Goal: Task Accomplishment & Management: Use online tool/utility

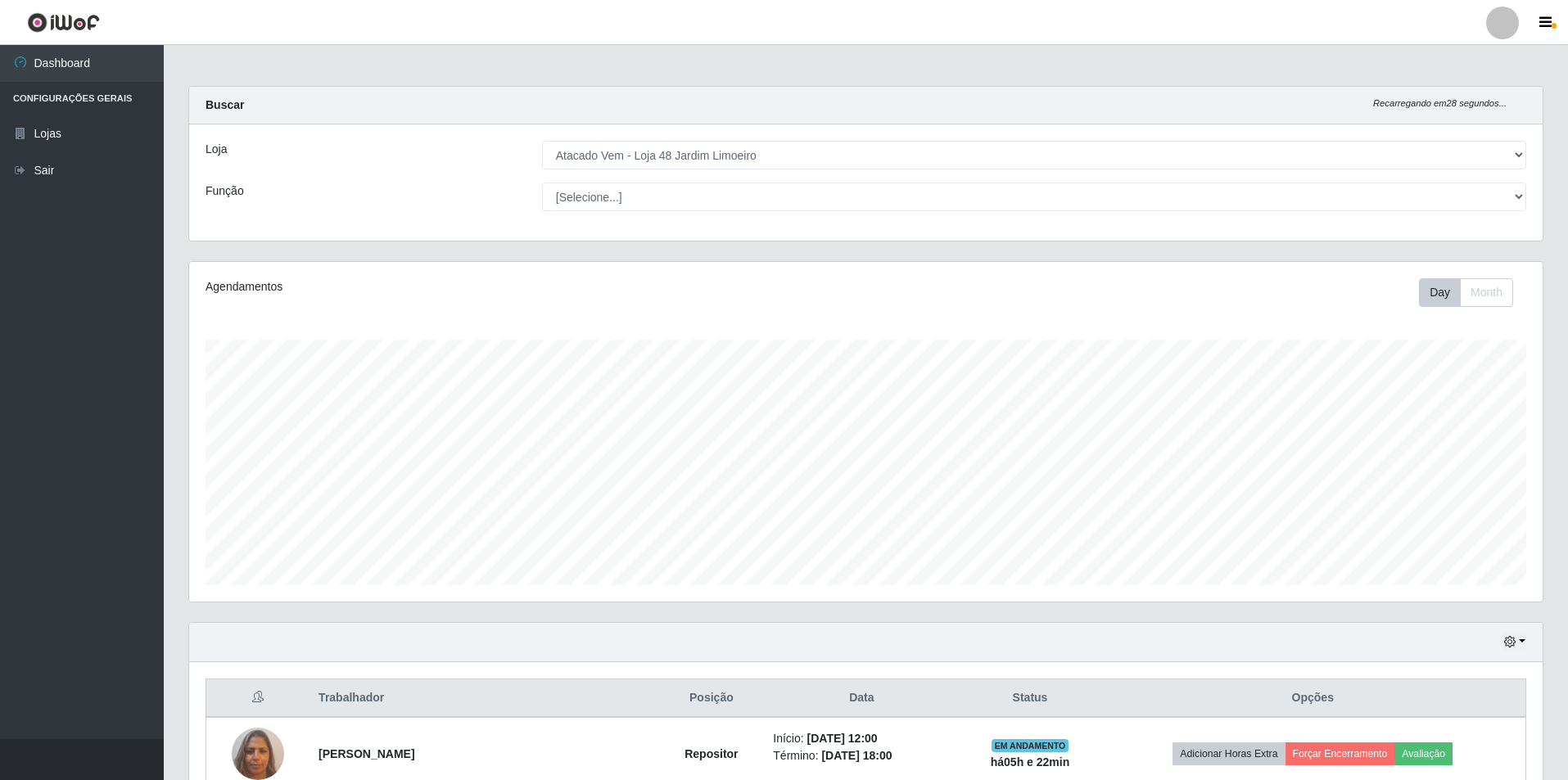
select select "449"
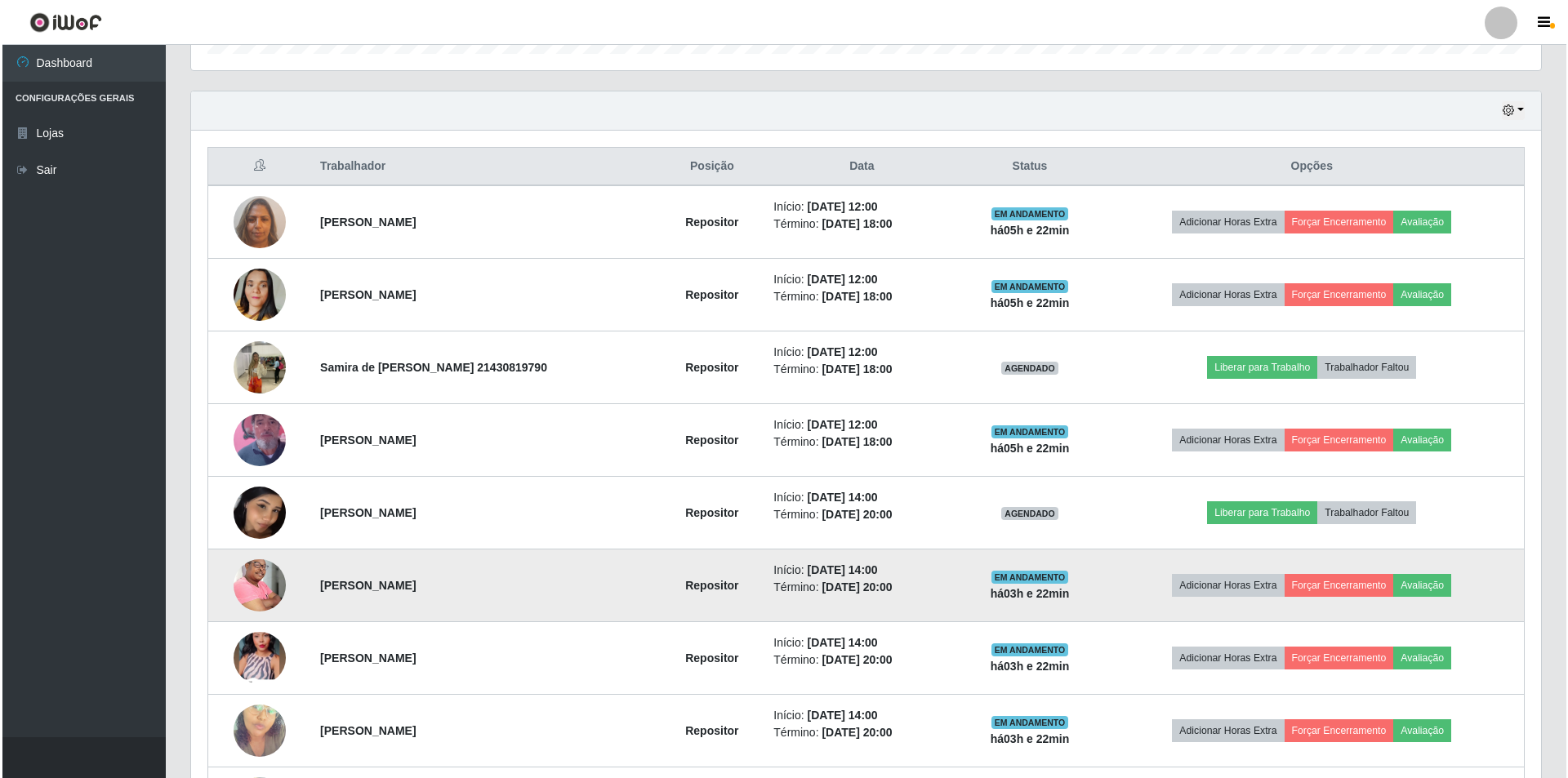
scroll to position [710, 0]
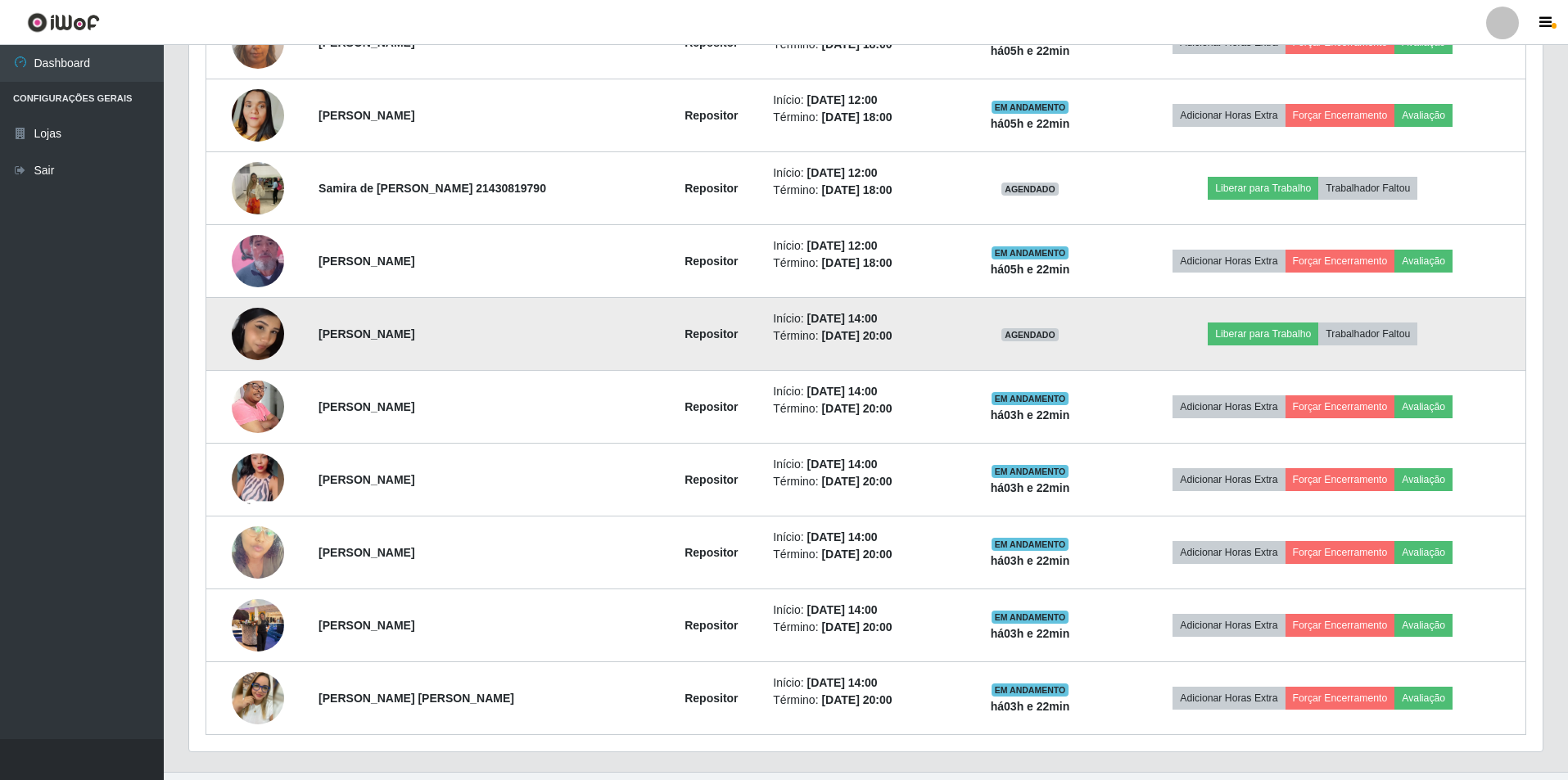
click at [251, 311] on img at bounding box center [257, 333] width 52 height 68
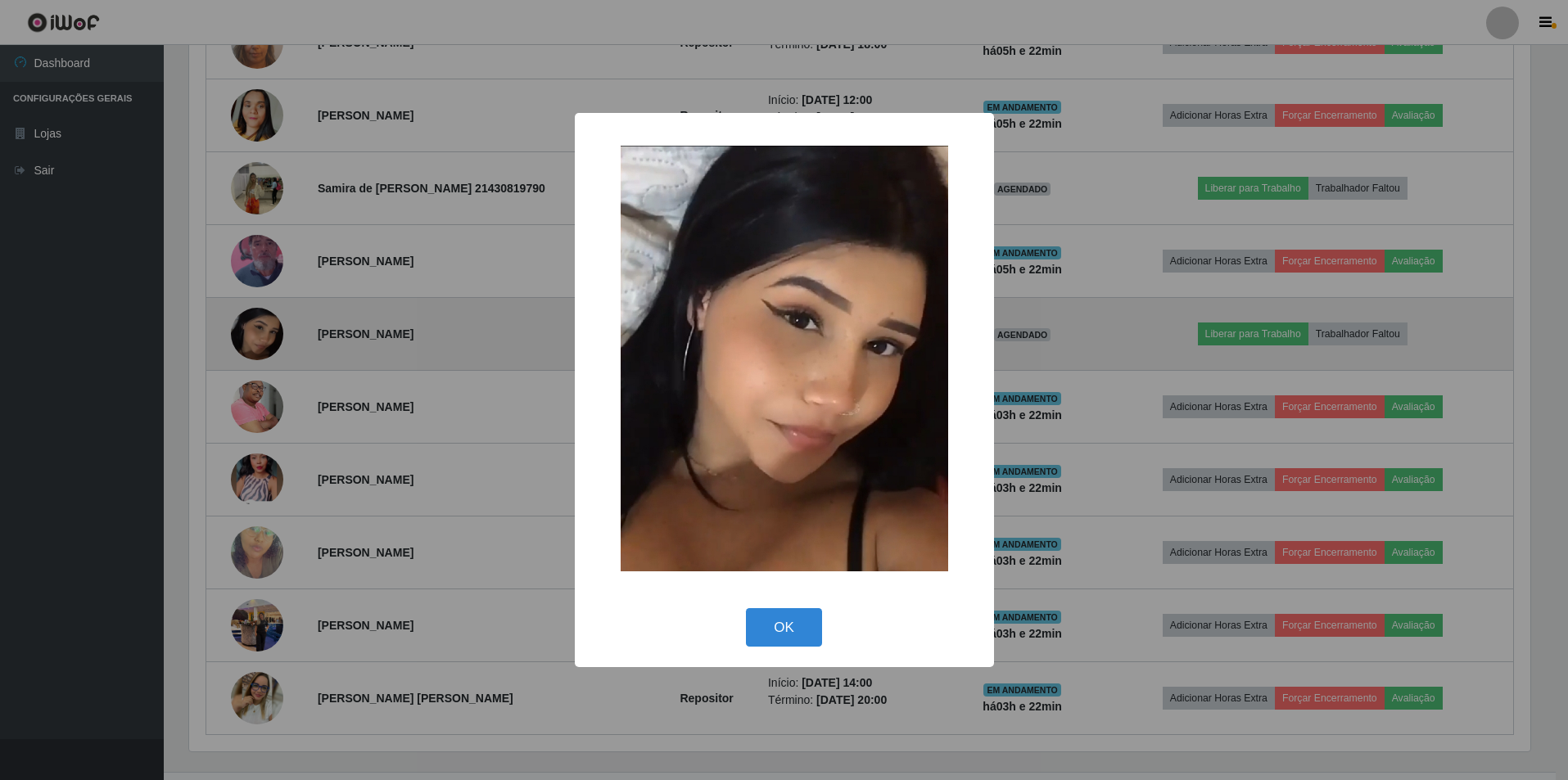
scroll to position [339, 1345]
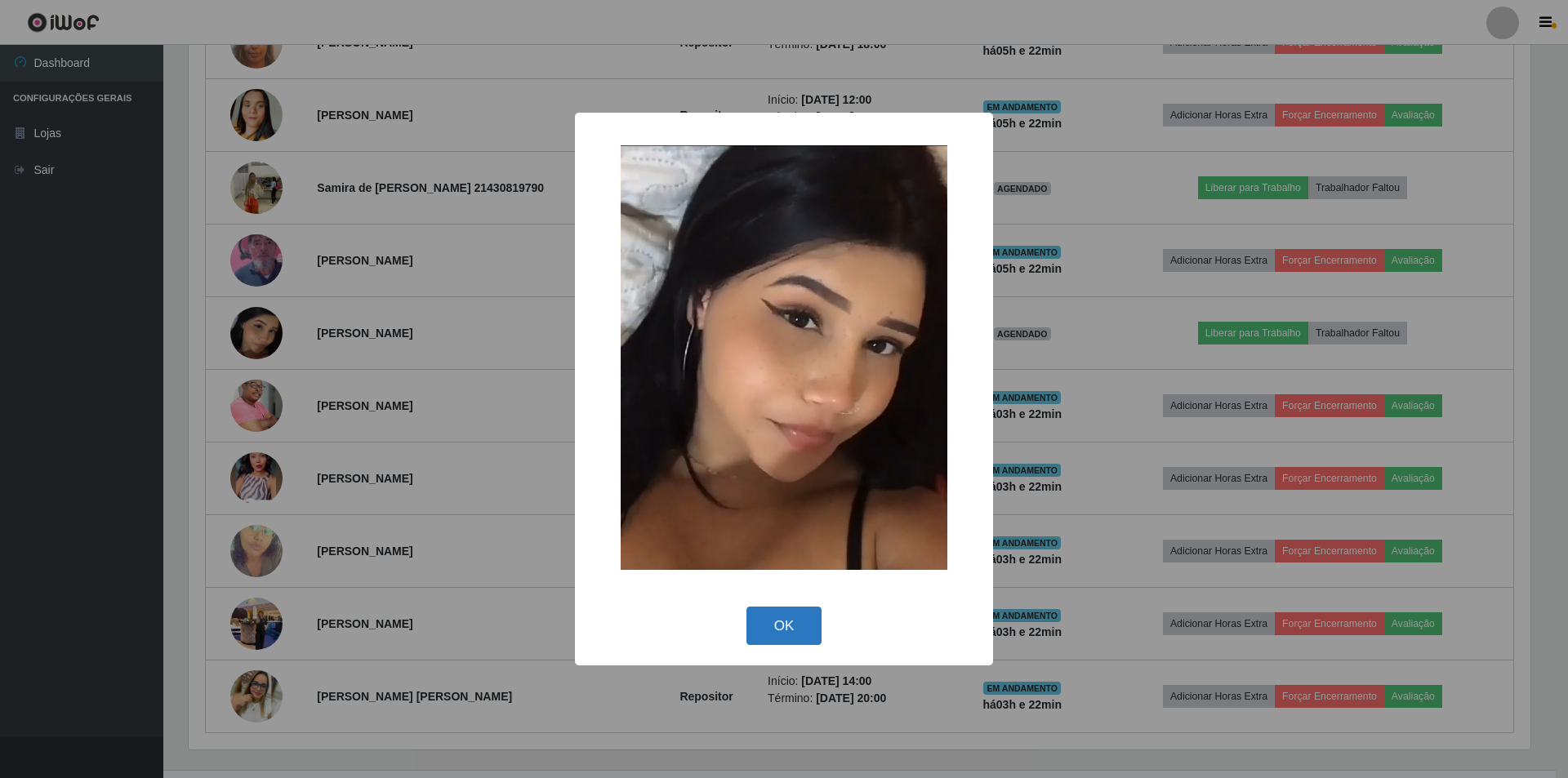
click at [776, 625] on button "OK" at bounding box center [784, 625] width 76 height 38
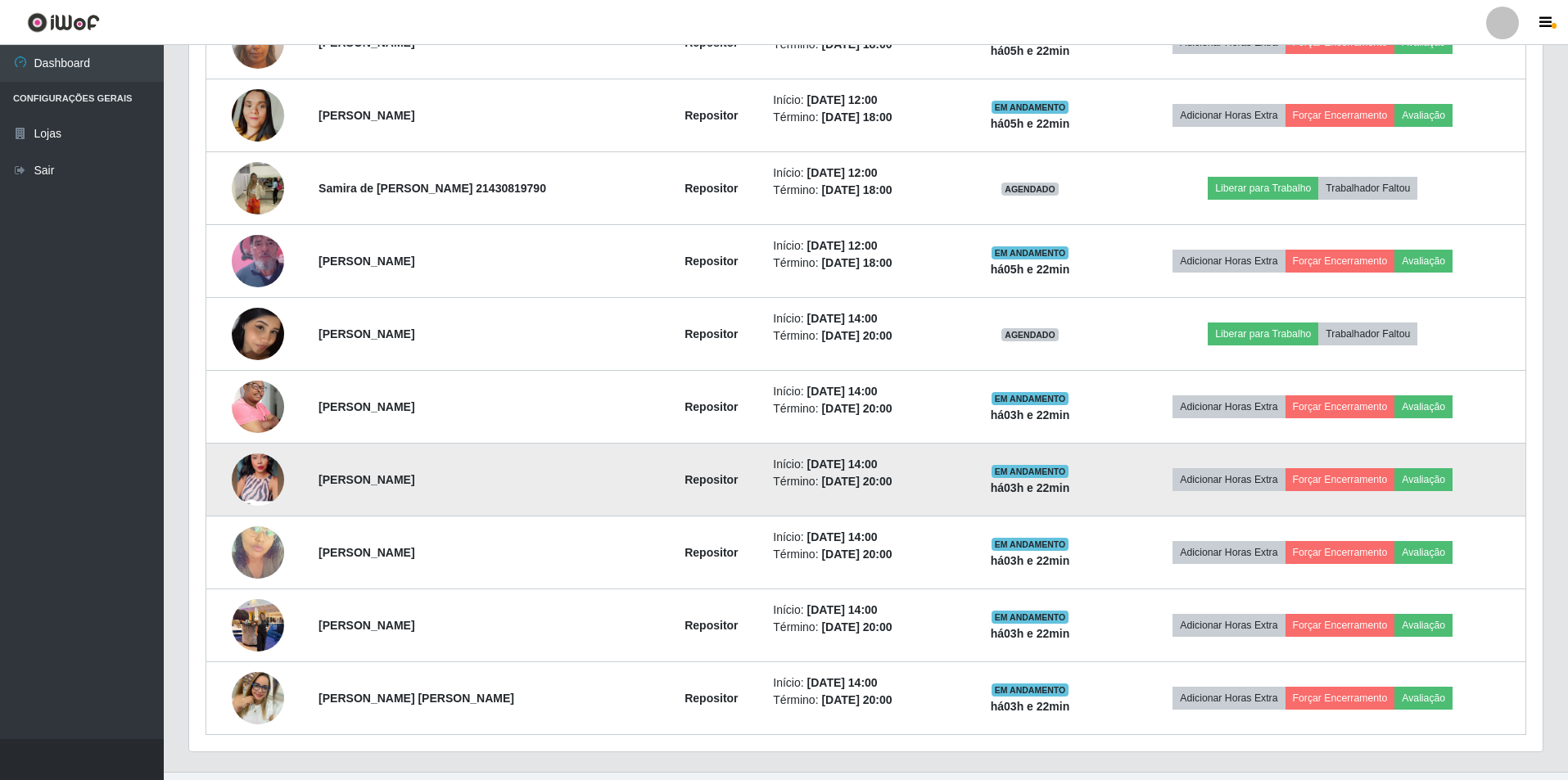
scroll to position [339, 1353]
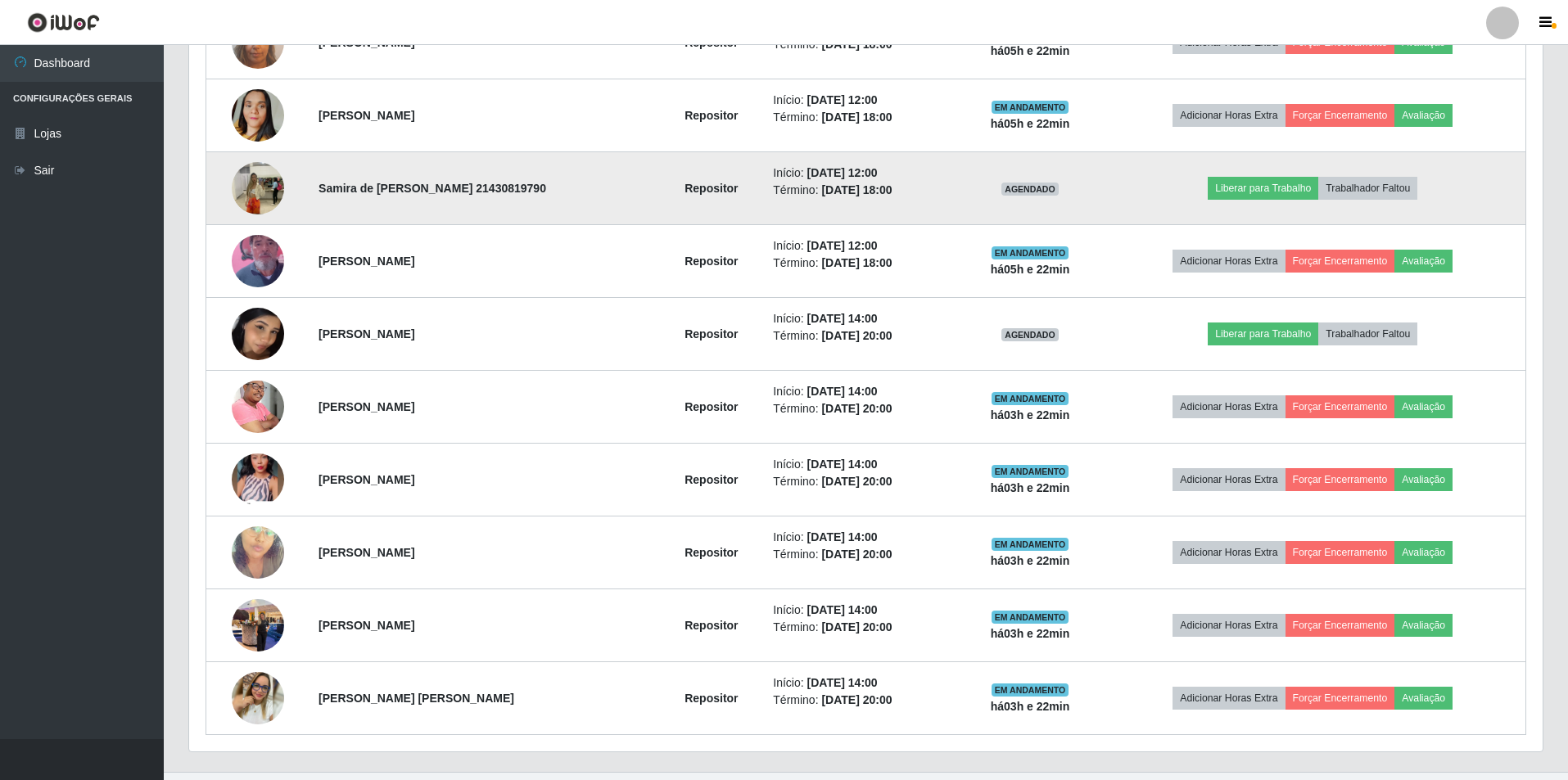
click at [274, 186] on img at bounding box center [257, 188] width 52 height 69
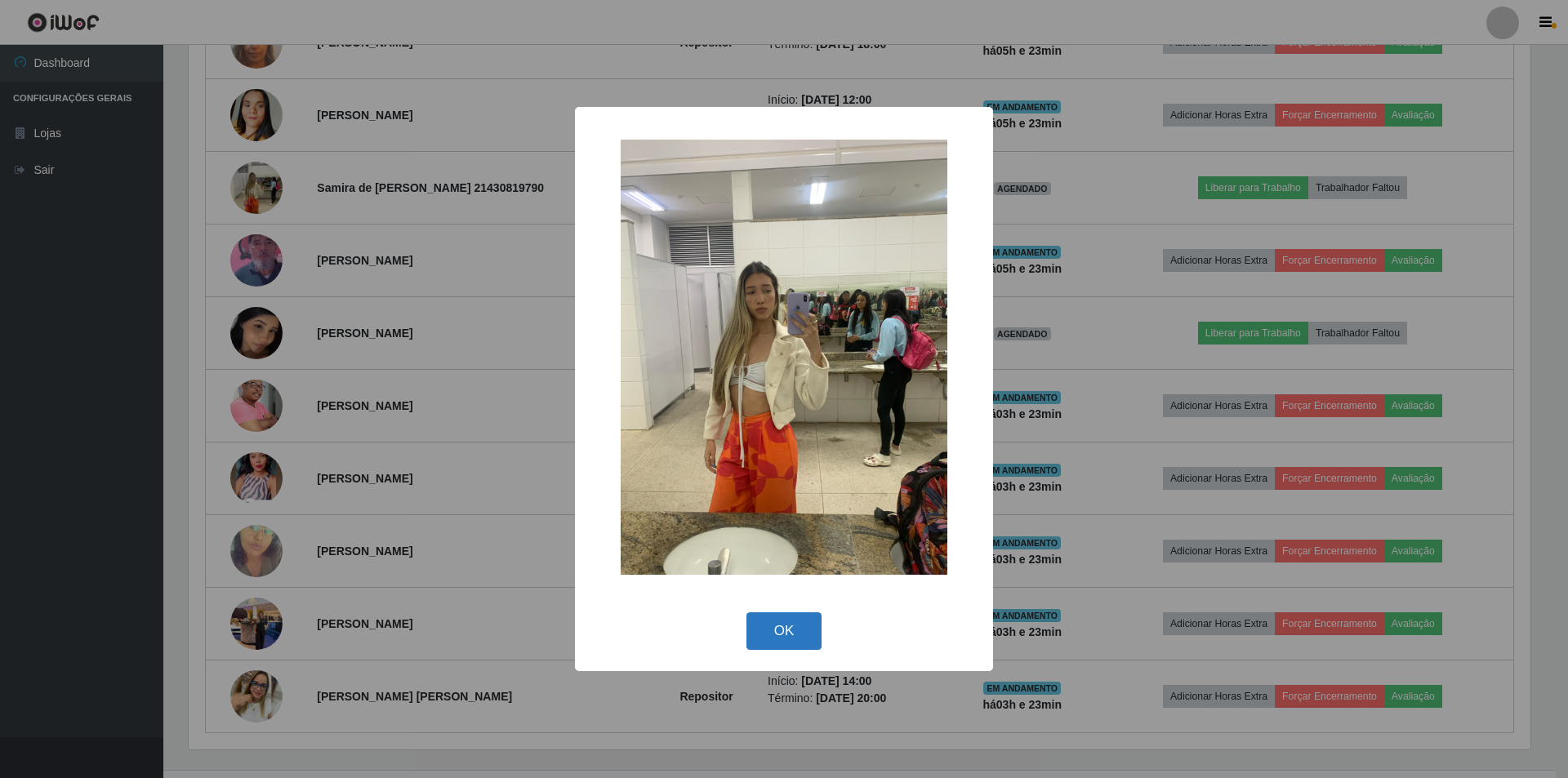
click at [792, 629] on button "OK" at bounding box center [784, 631] width 76 height 38
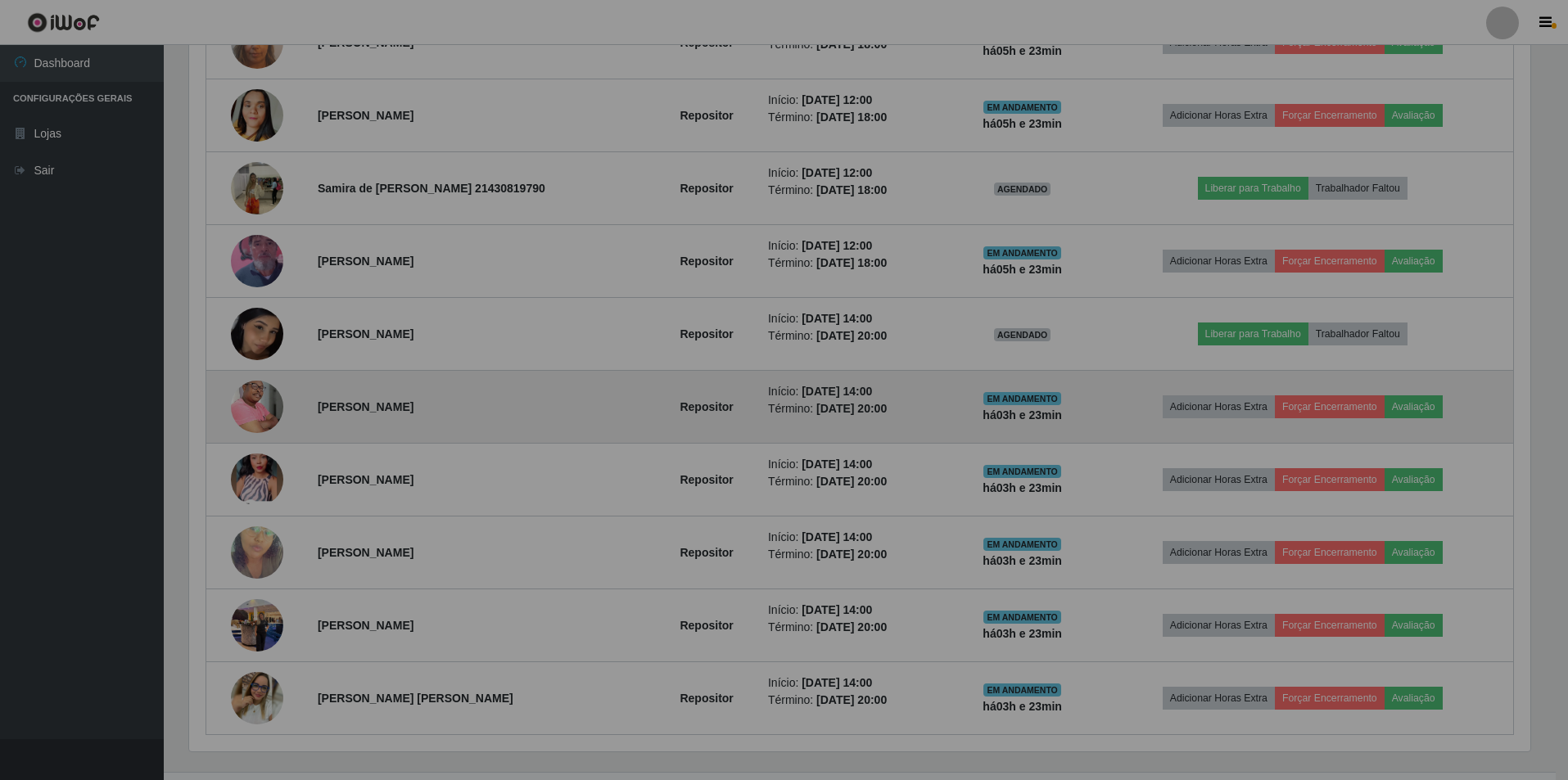
scroll to position [339, 1353]
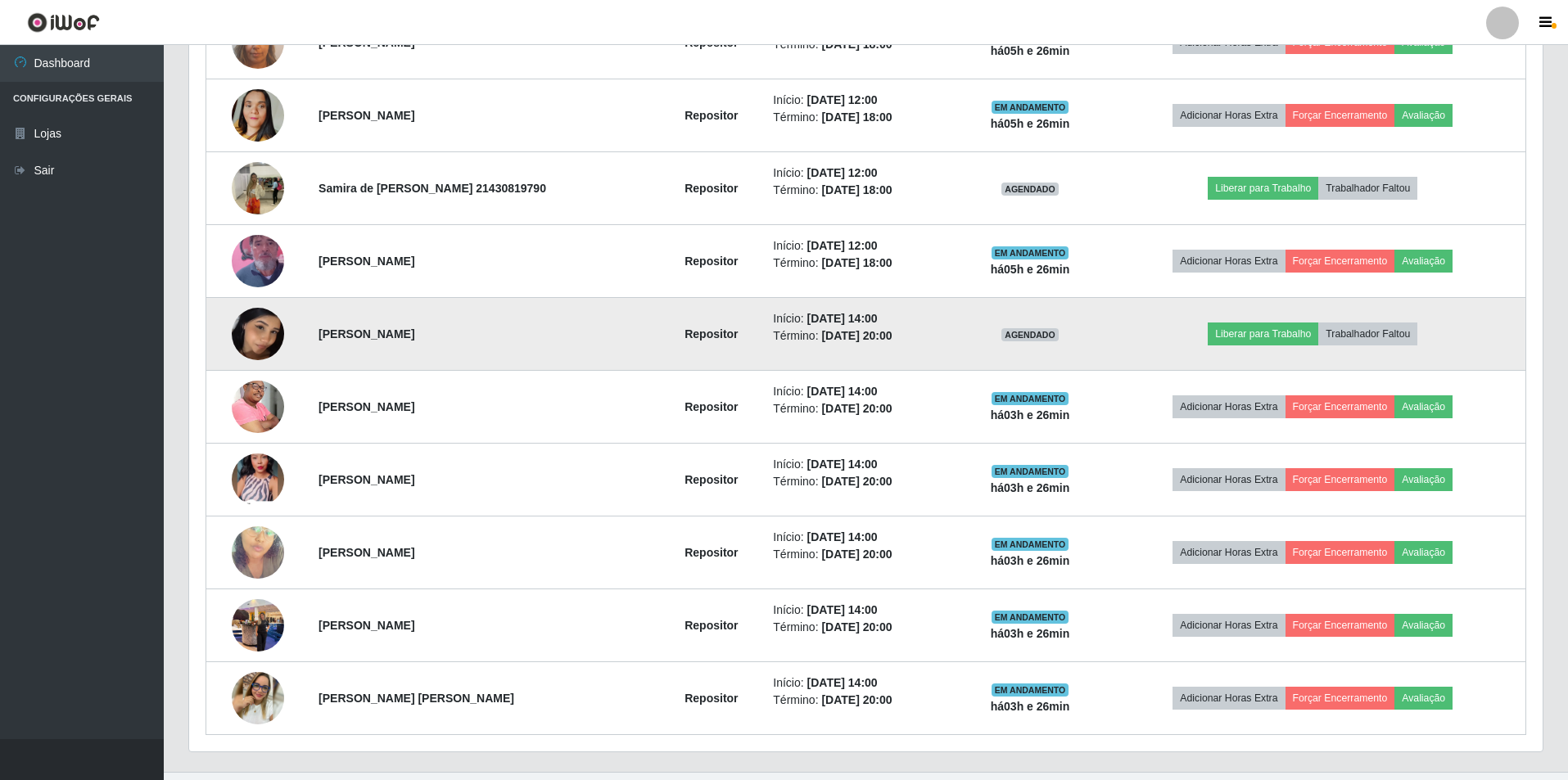
click at [248, 313] on img at bounding box center [257, 333] width 52 height 68
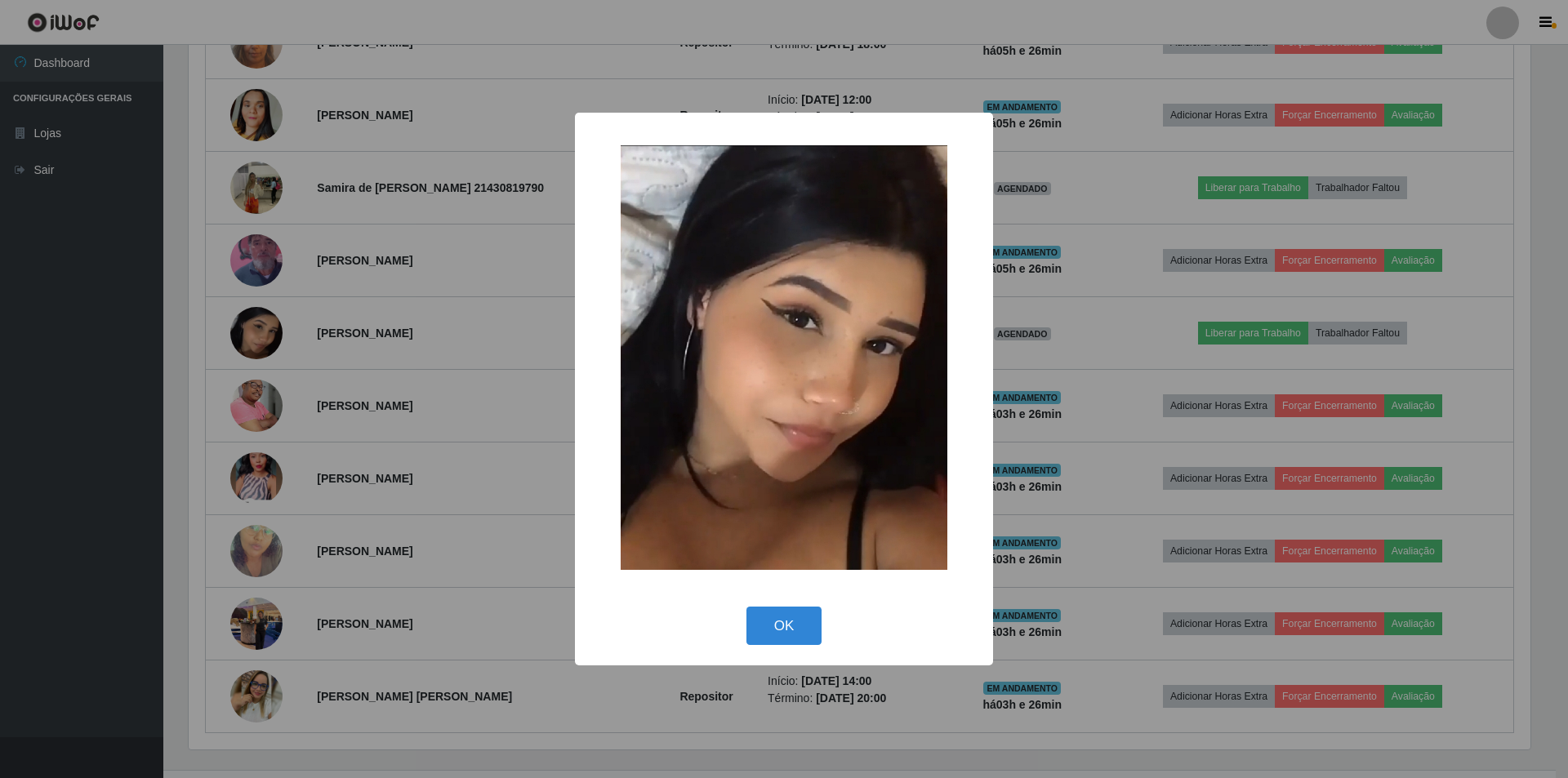
click at [774, 633] on button "OK" at bounding box center [784, 625] width 76 height 38
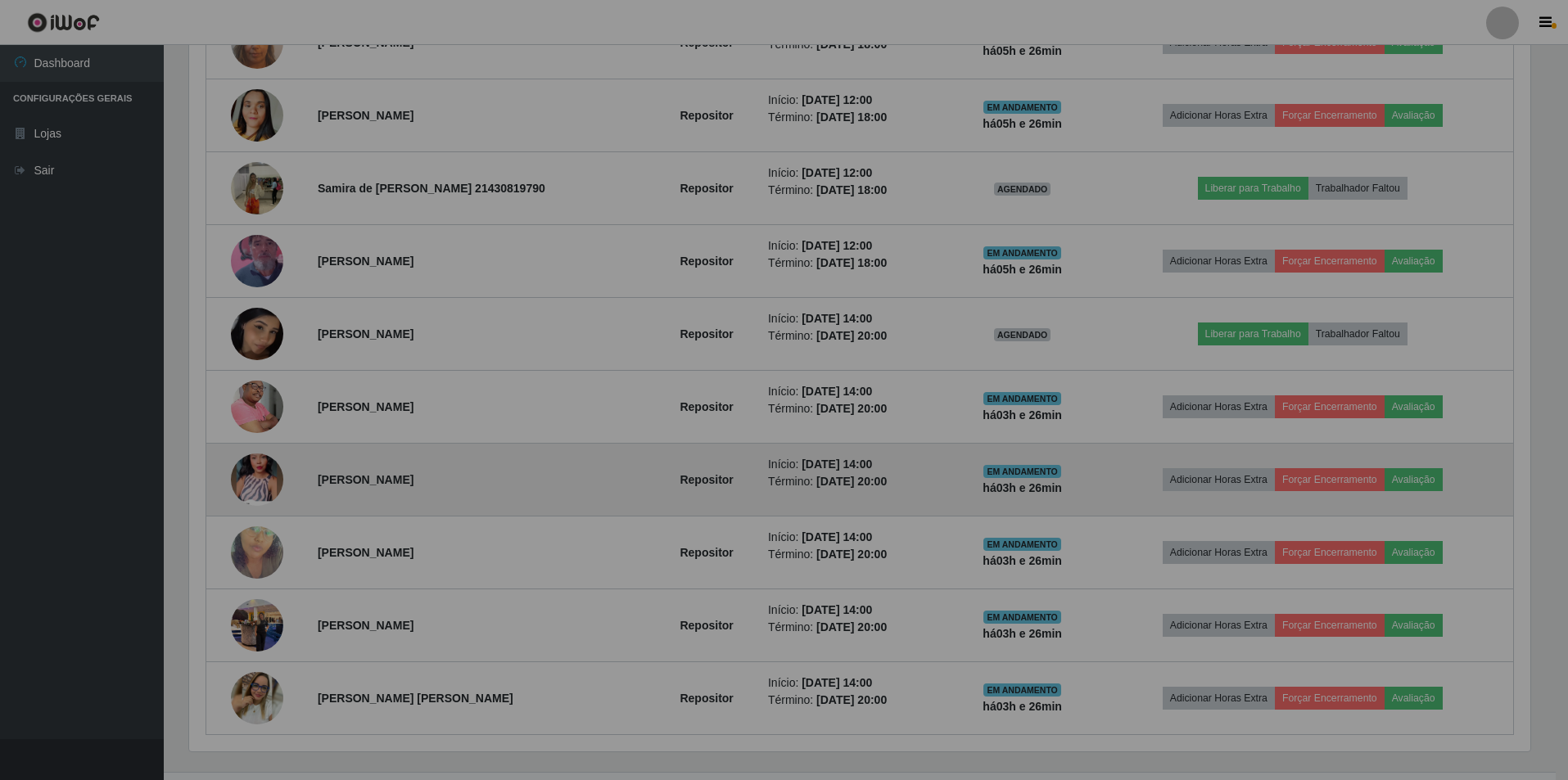
scroll to position [339, 1353]
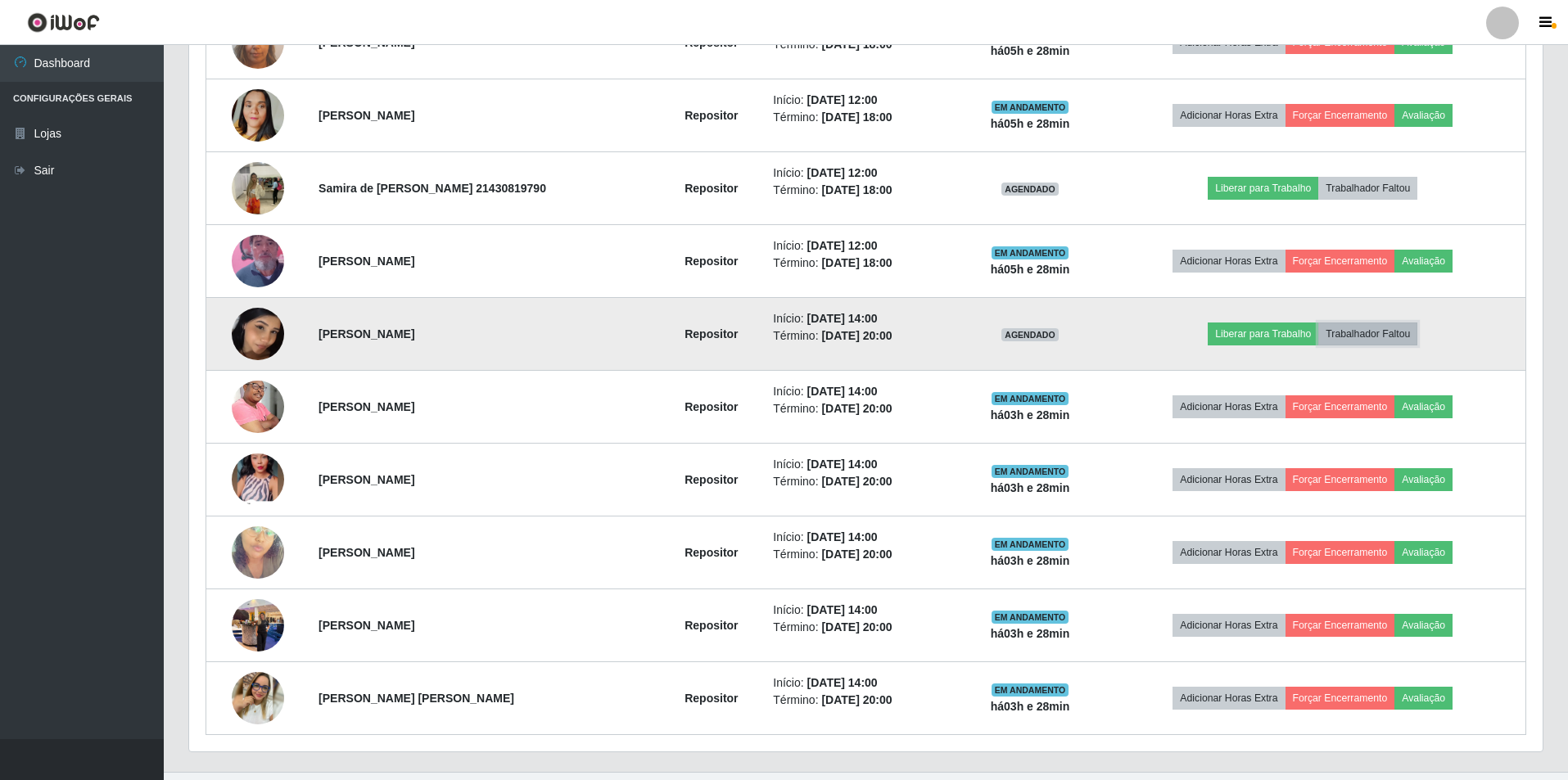
click at [1376, 333] on button "Trabalhador Faltou" at bounding box center [1368, 334] width 99 height 23
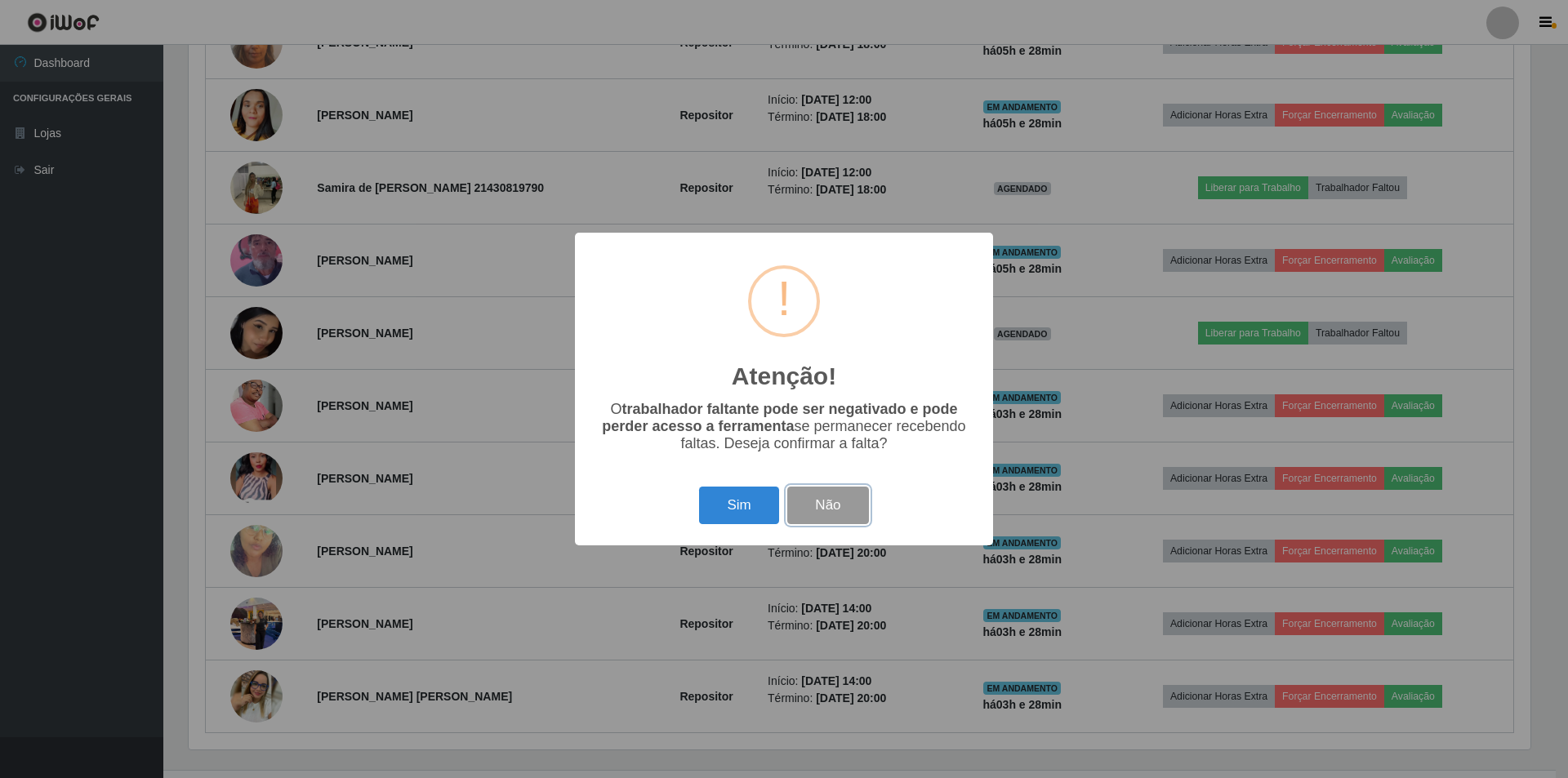
click at [822, 517] on button "Não" at bounding box center [827, 505] width 80 height 38
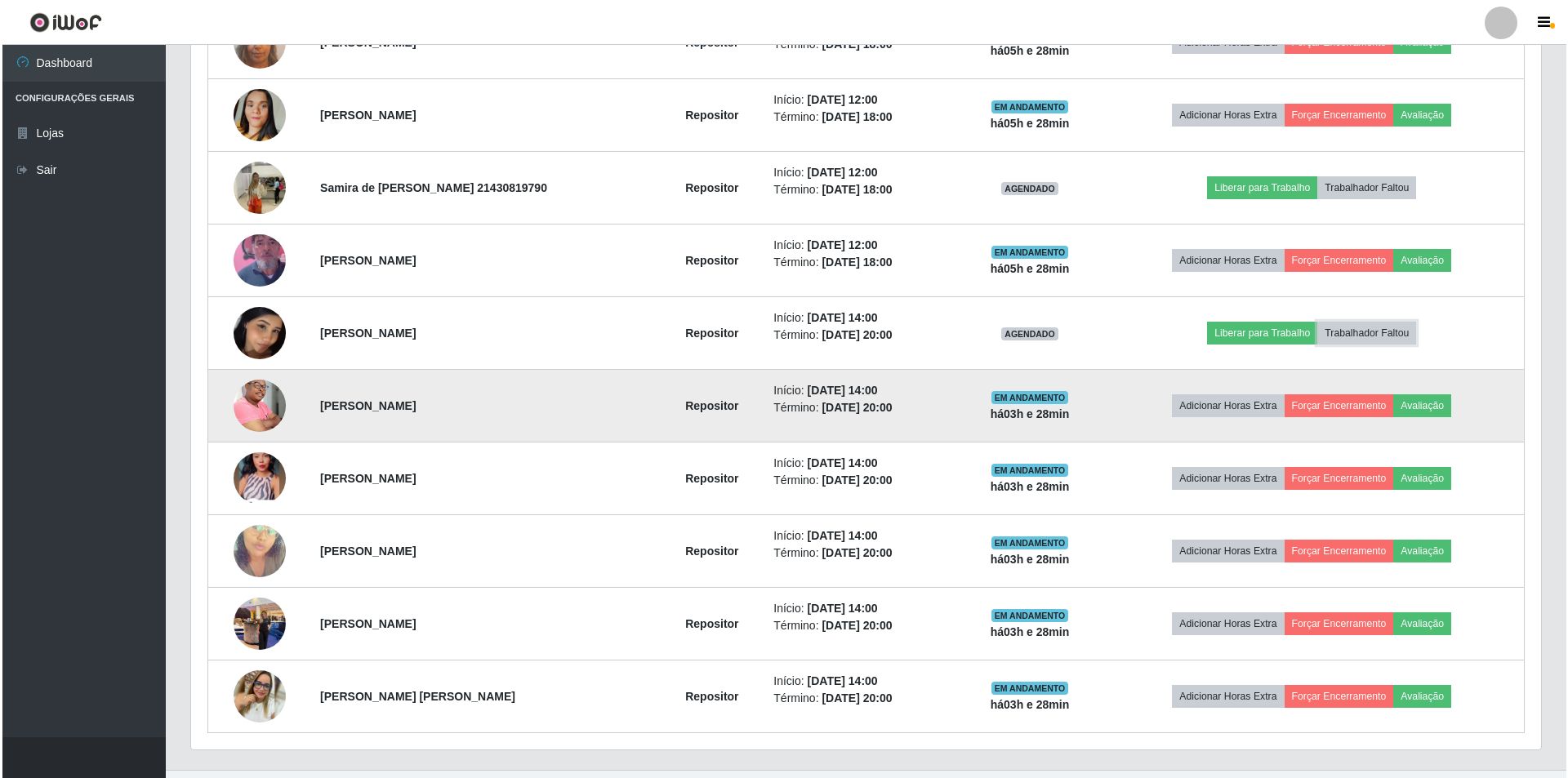
scroll to position [339, 1350]
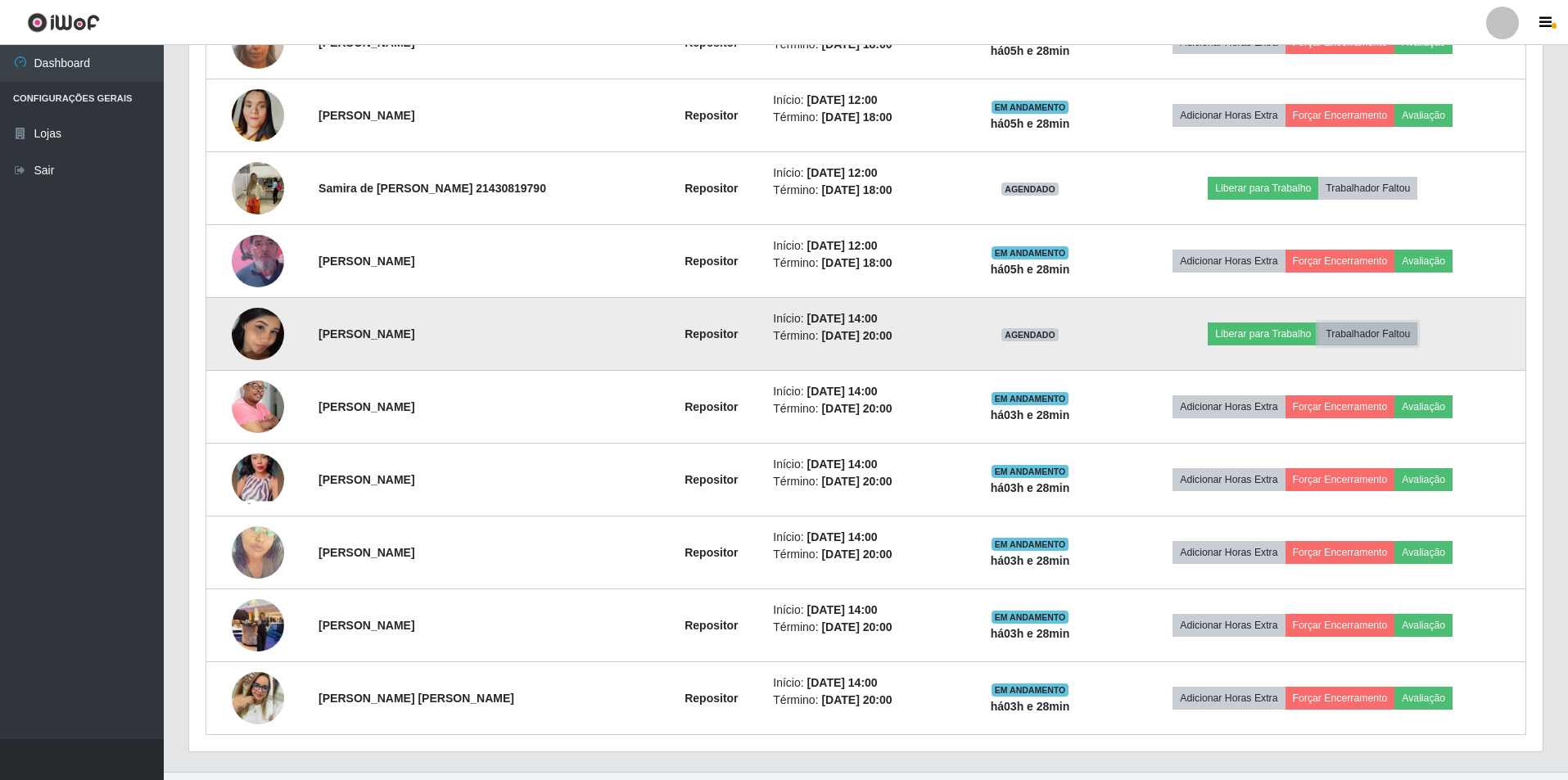
click at [1390, 332] on button "Trabalhador Faltou" at bounding box center [1368, 334] width 99 height 23
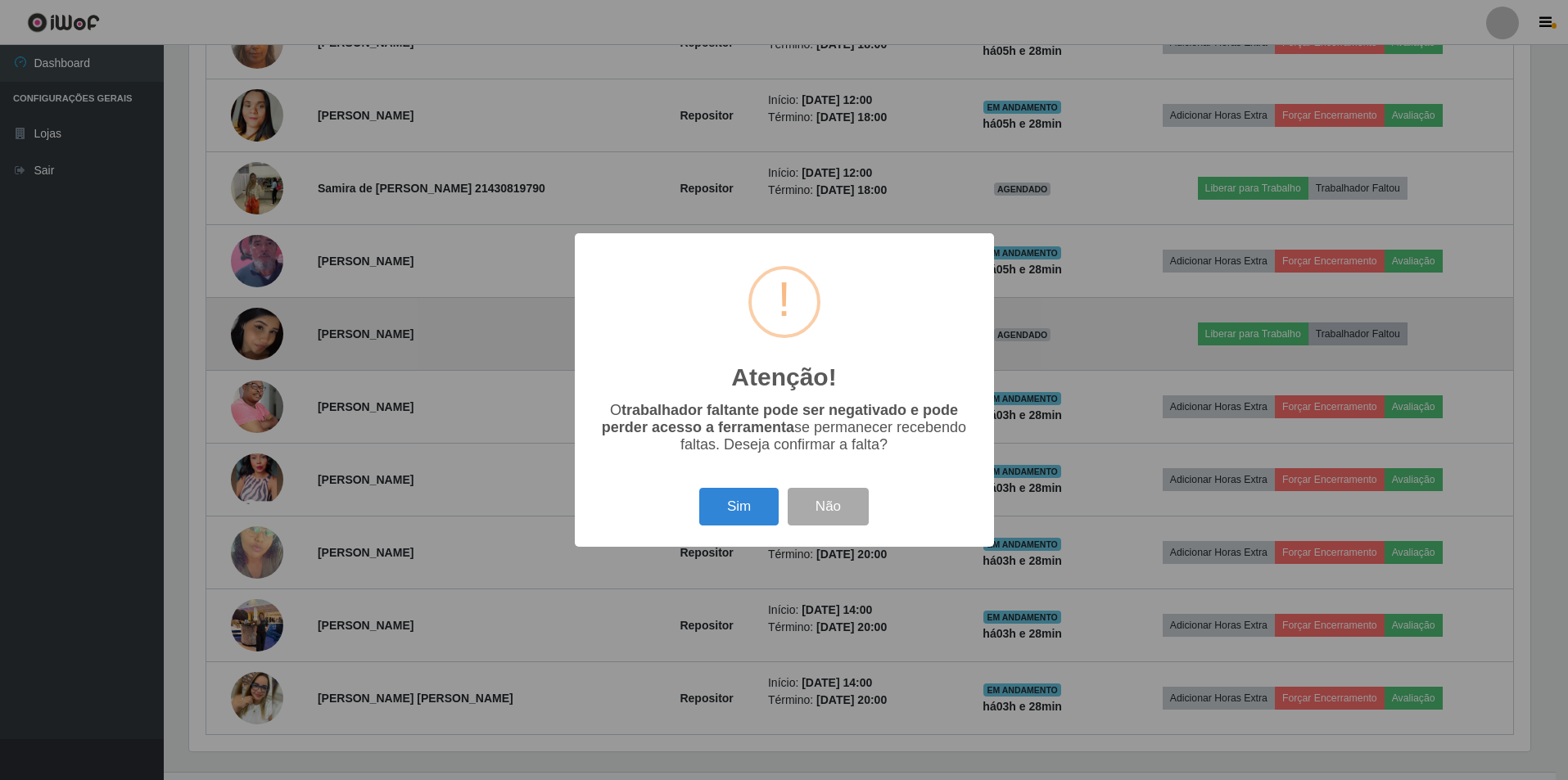
scroll to position [339, 1345]
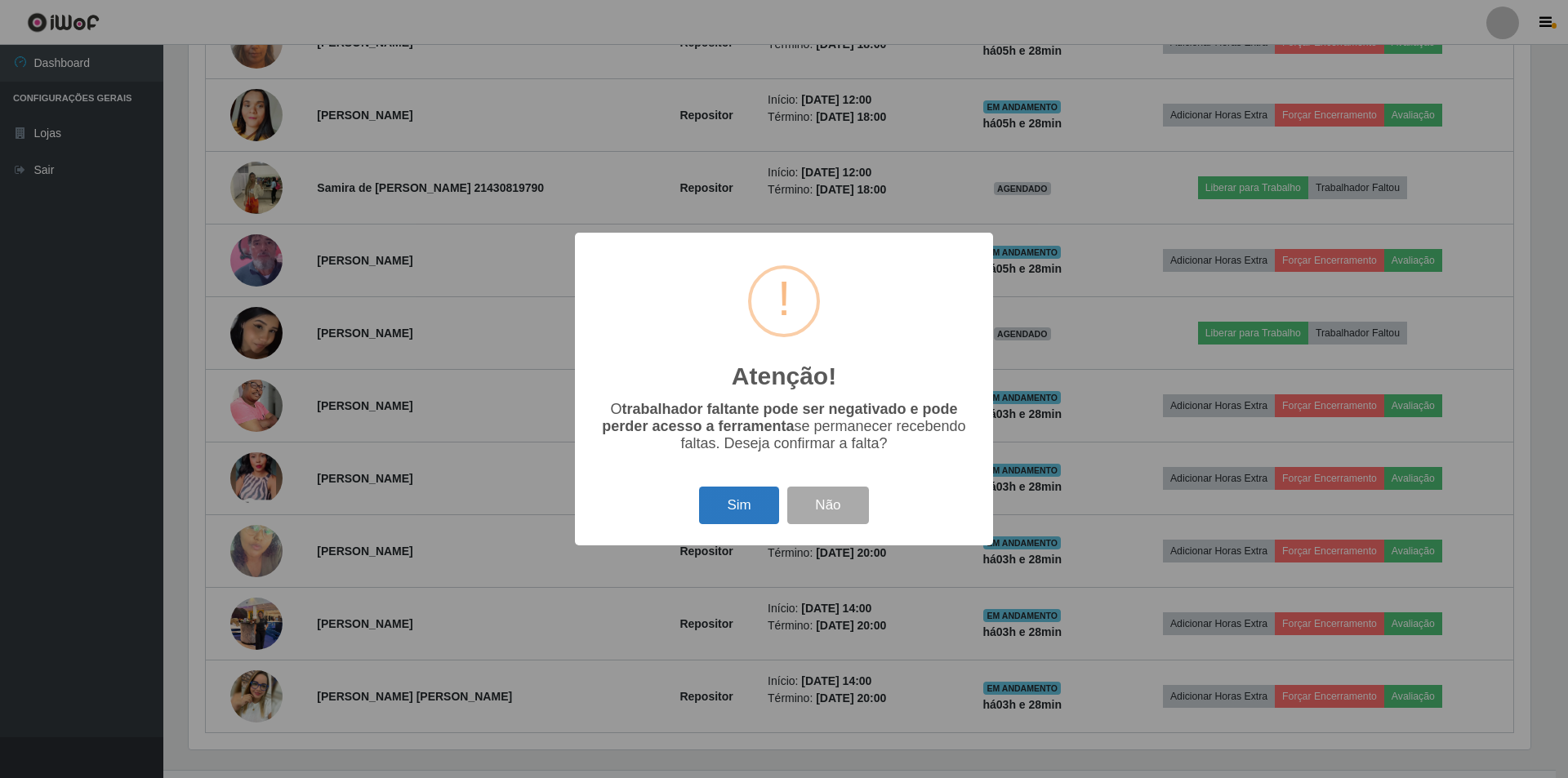
click at [721, 510] on button "Sim" at bounding box center [739, 505] width 80 height 38
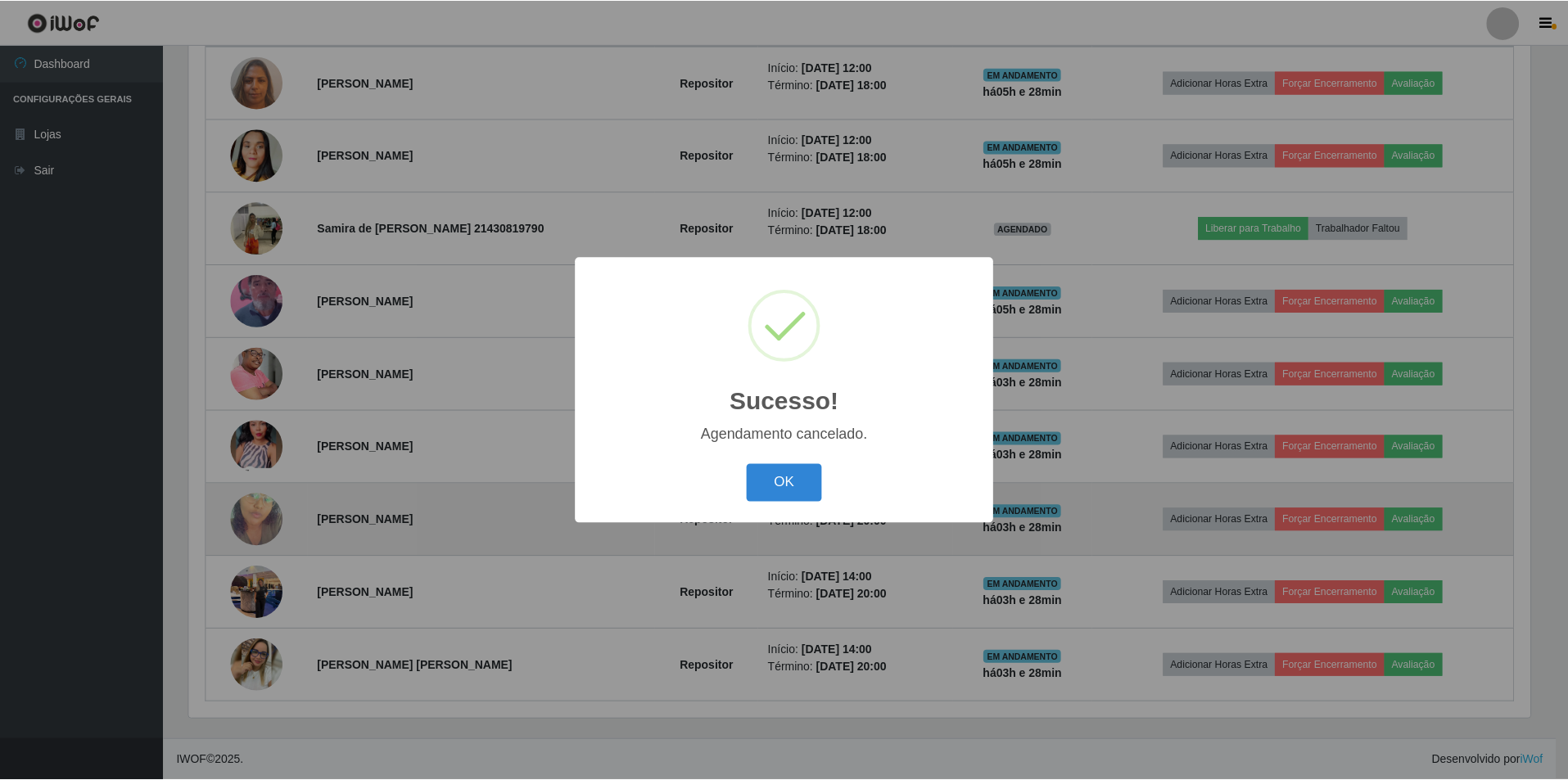
scroll to position [671, 0]
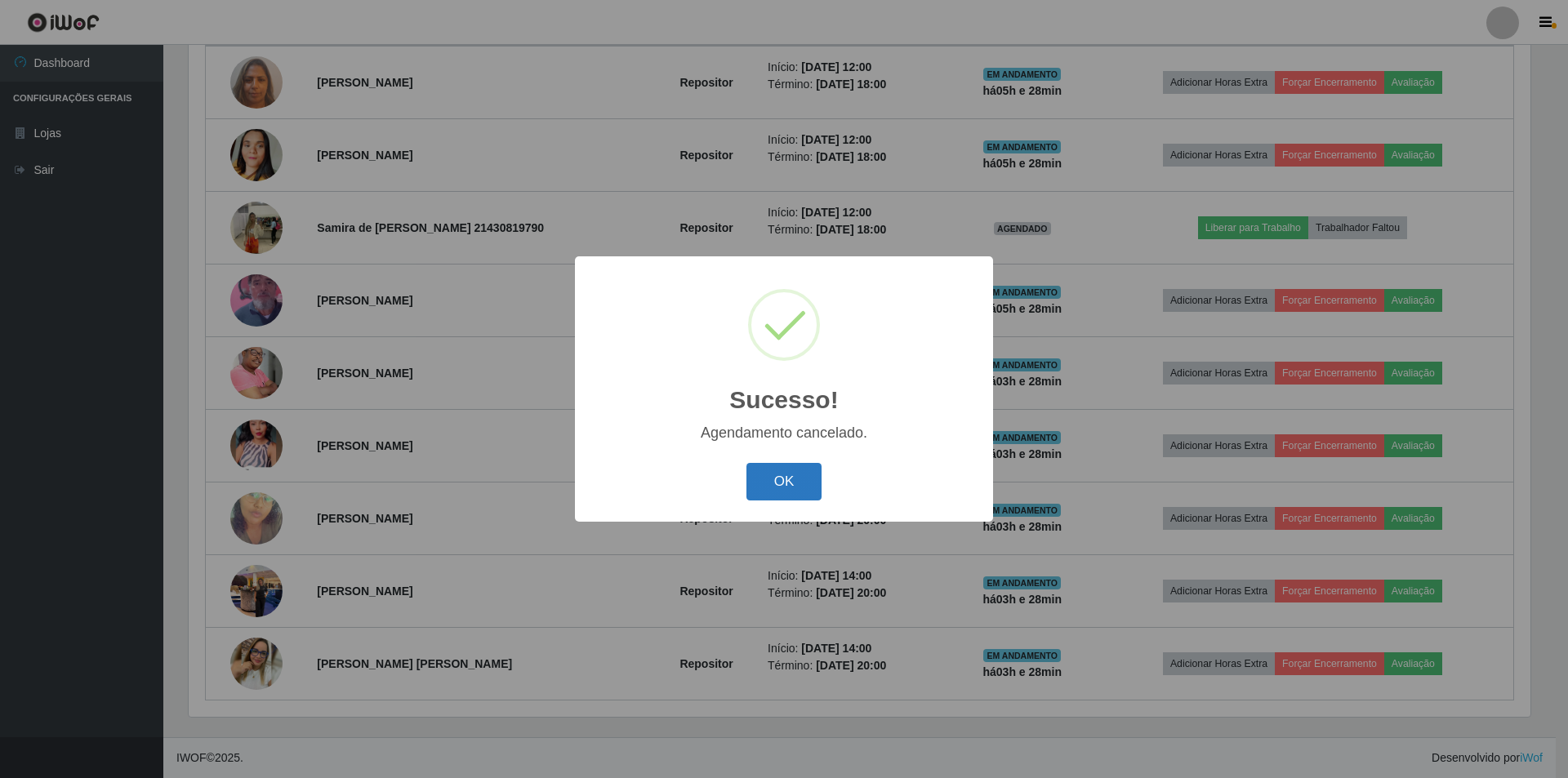
click at [784, 486] on button "OK" at bounding box center [784, 482] width 76 height 38
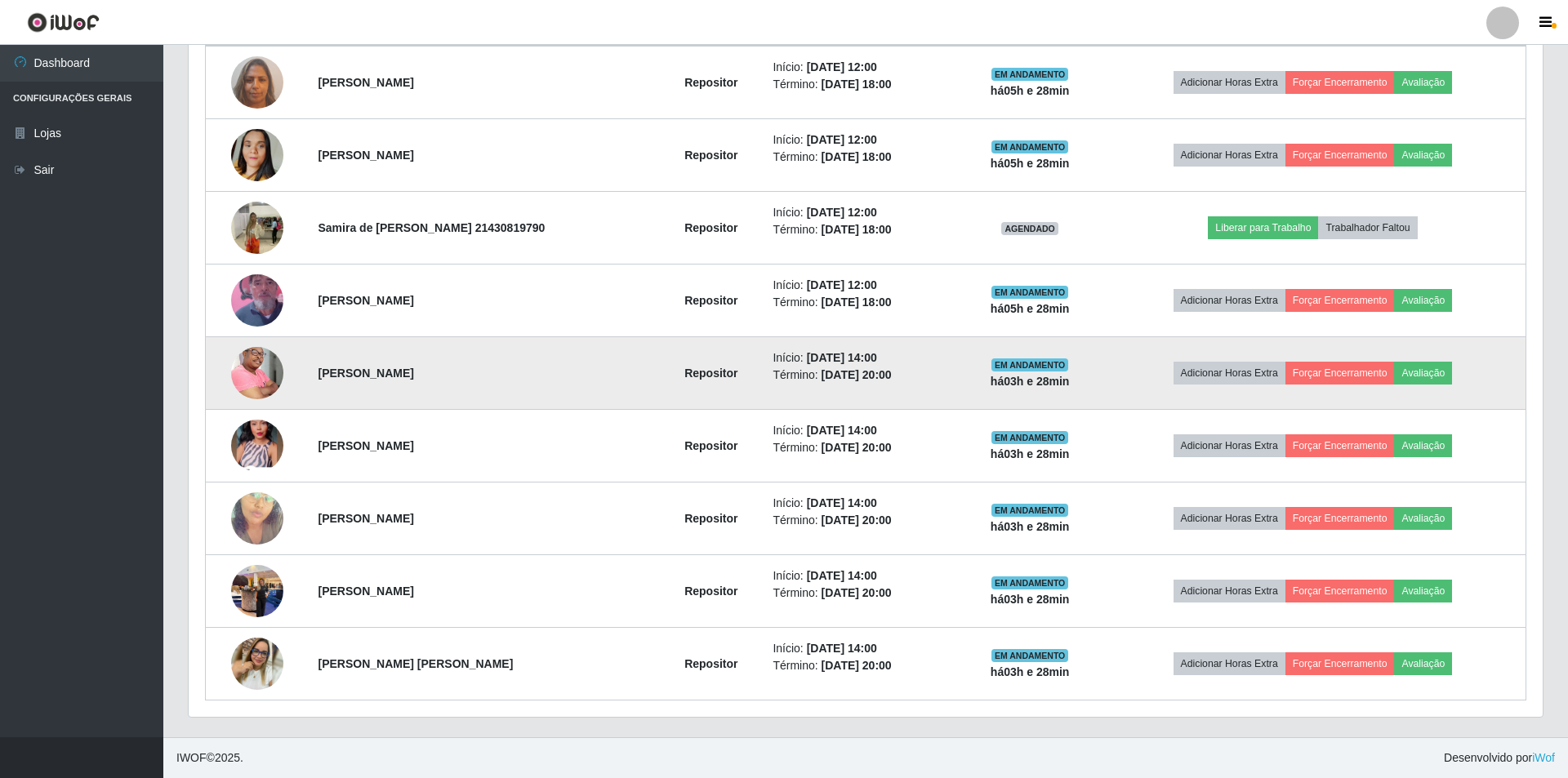
scroll to position [339, 1350]
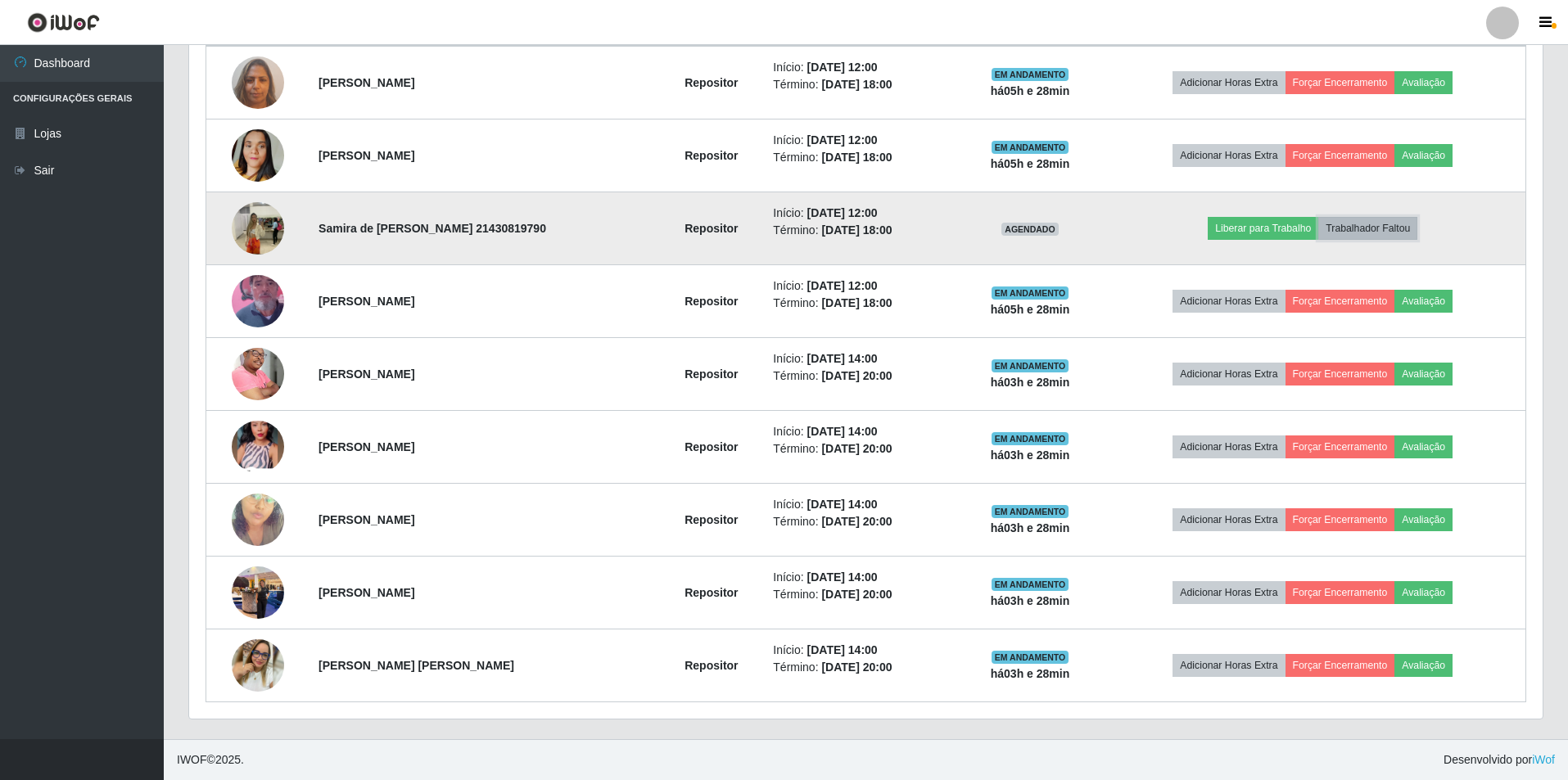
click at [1385, 234] on button "Trabalhador Faltou" at bounding box center [1368, 229] width 99 height 23
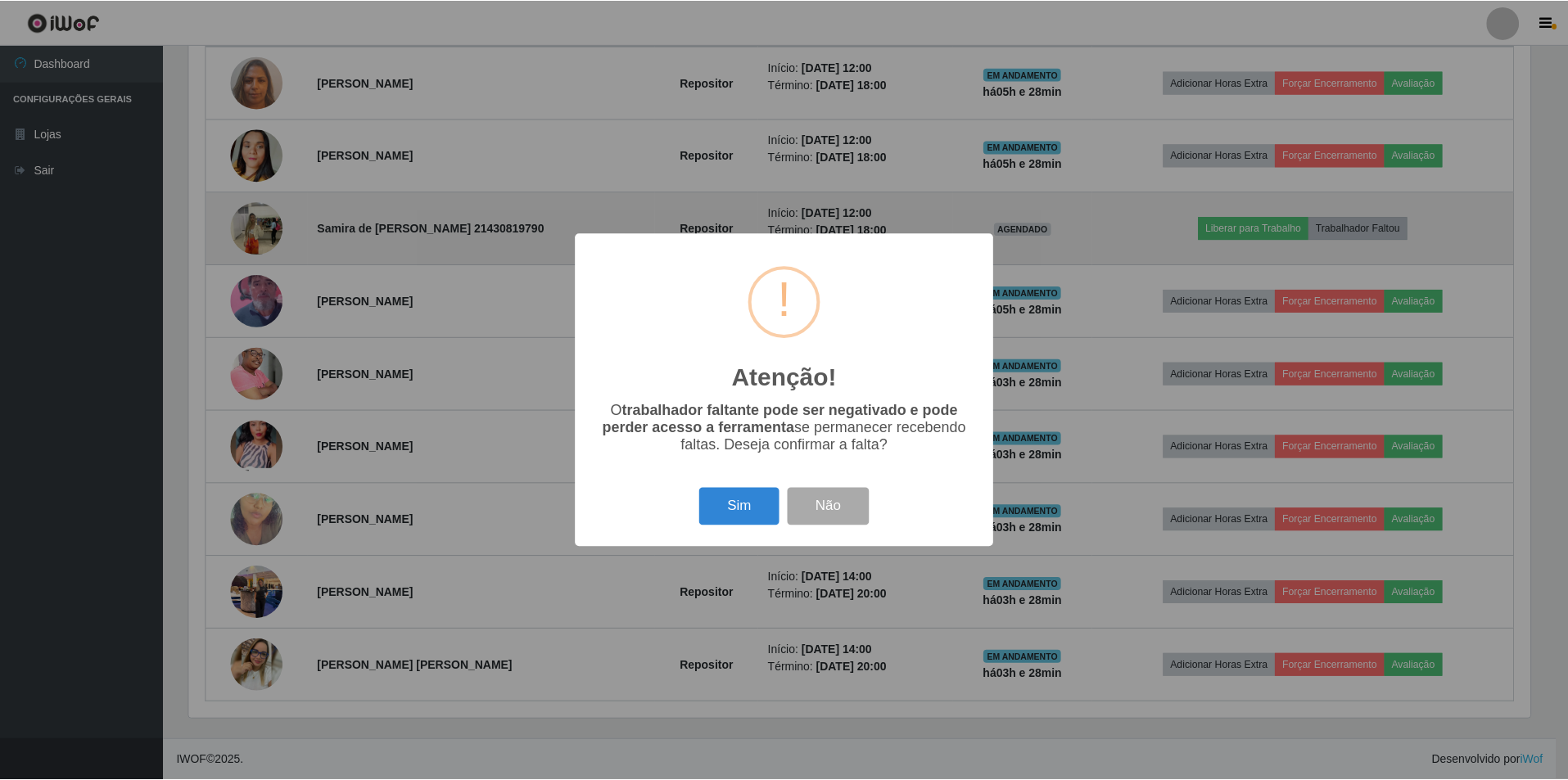
scroll to position [339, 1345]
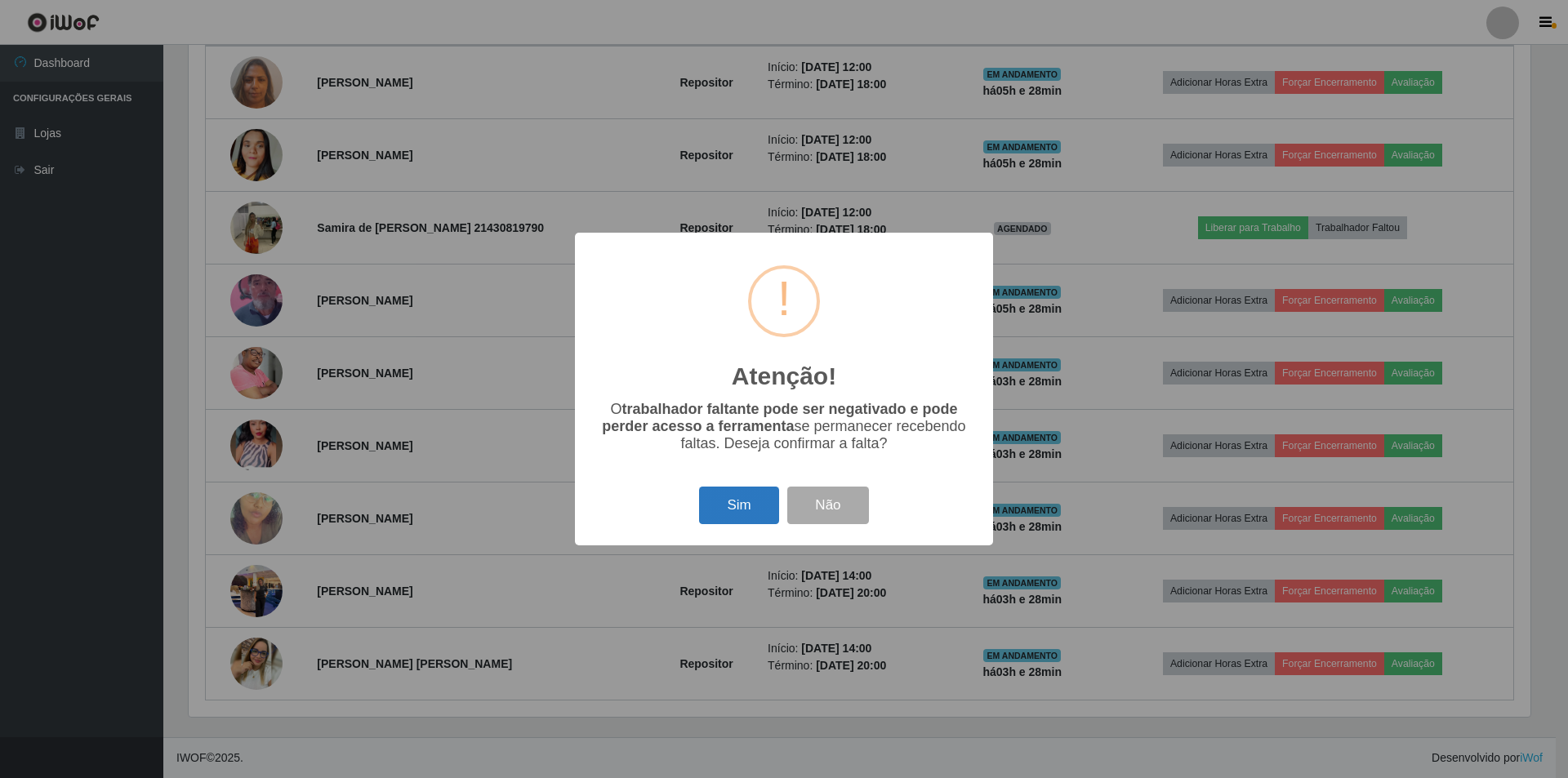
click at [735, 506] on button "Sim" at bounding box center [739, 505] width 80 height 38
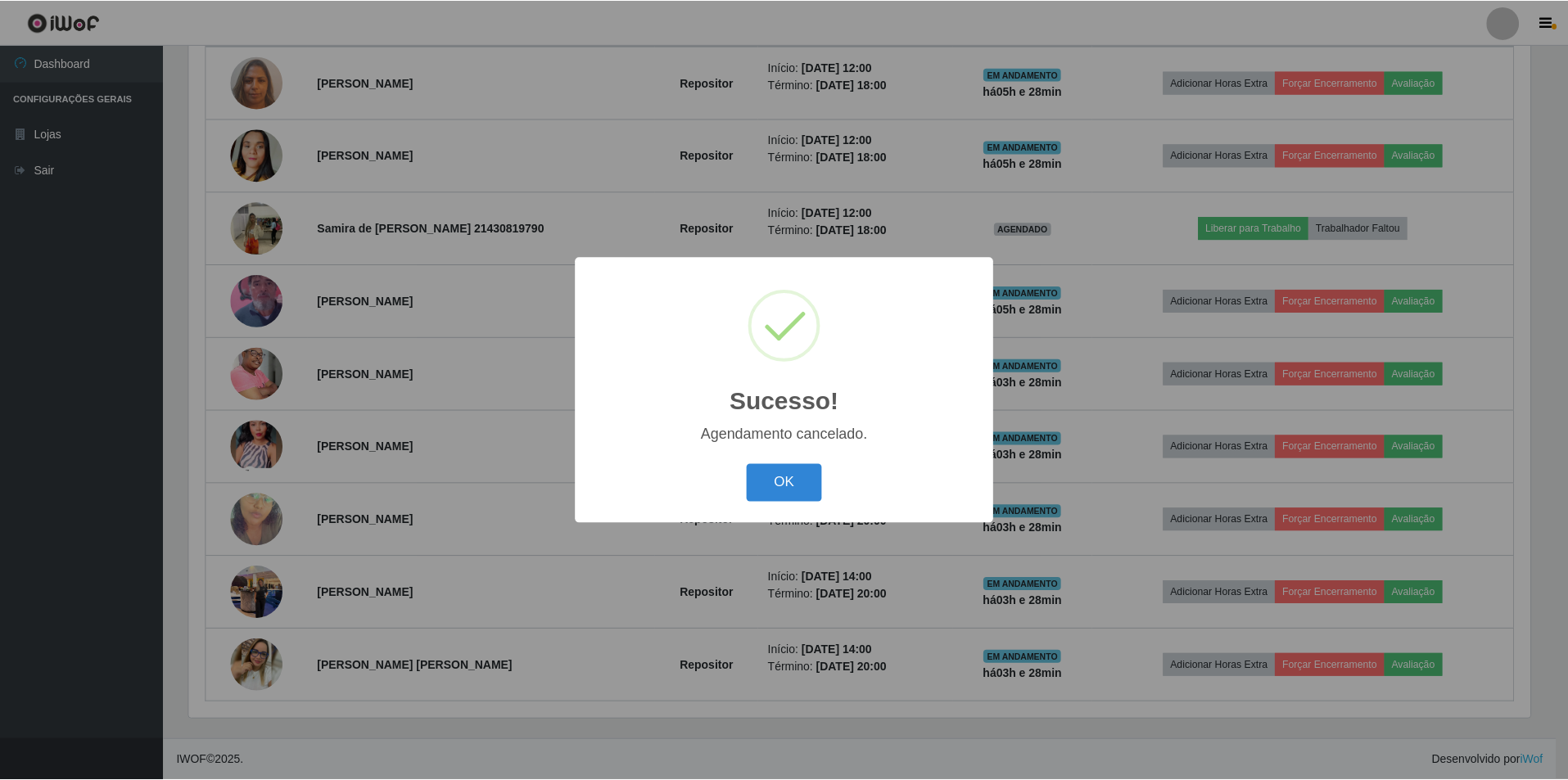
scroll to position [598, 0]
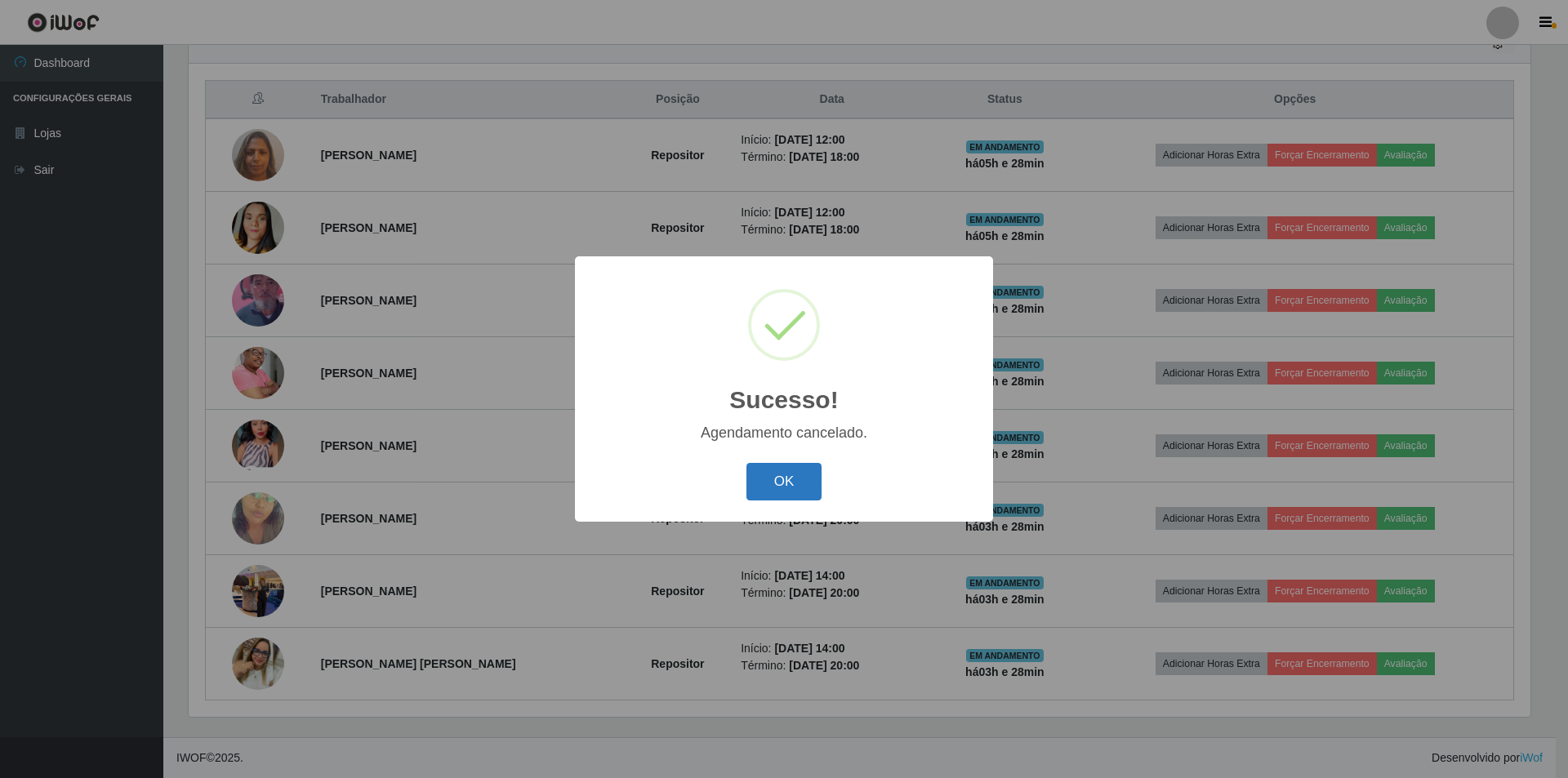
click at [775, 487] on button "OK" at bounding box center [784, 482] width 76 height 38
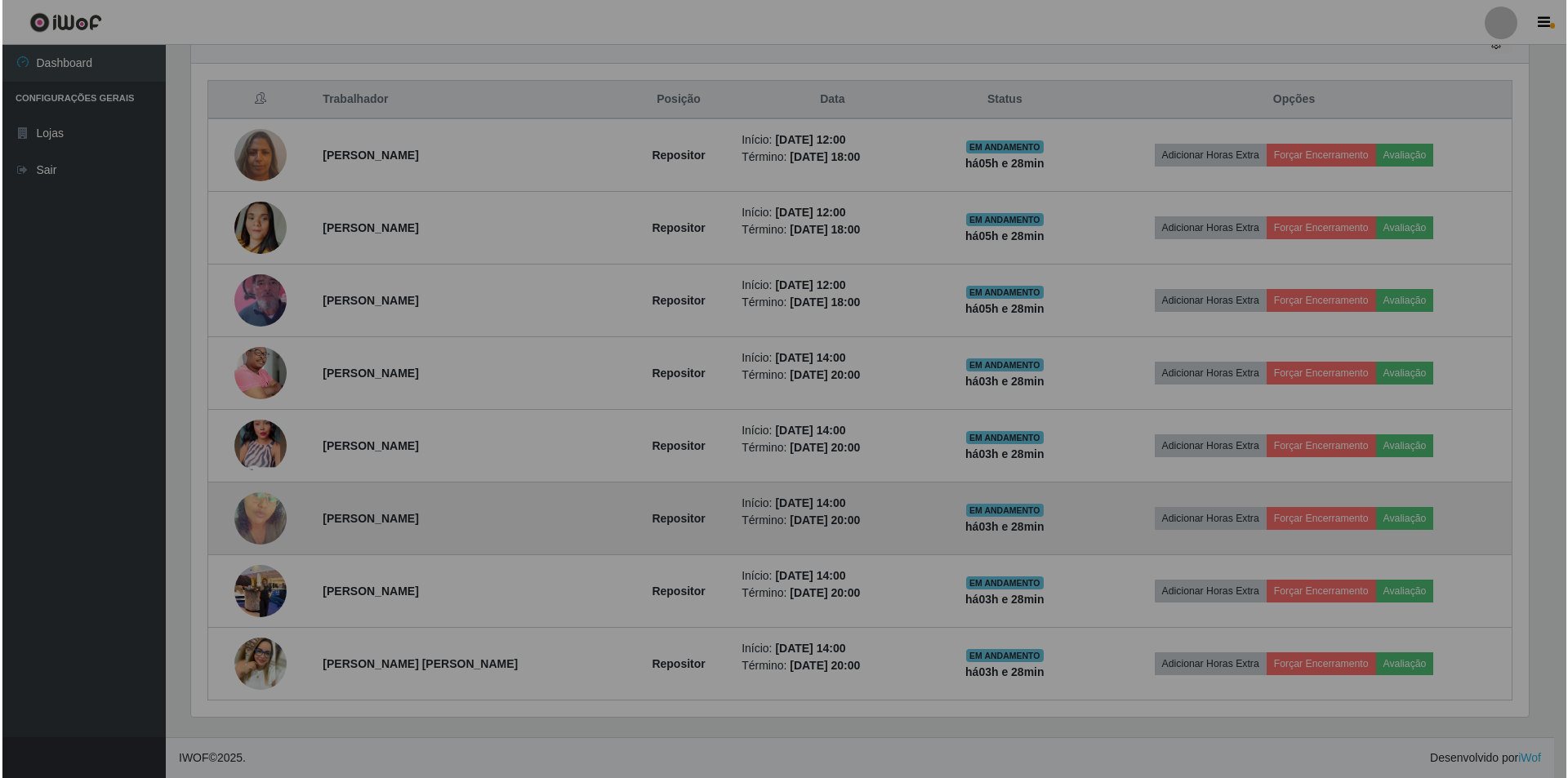
scroll to position [339, 1350]
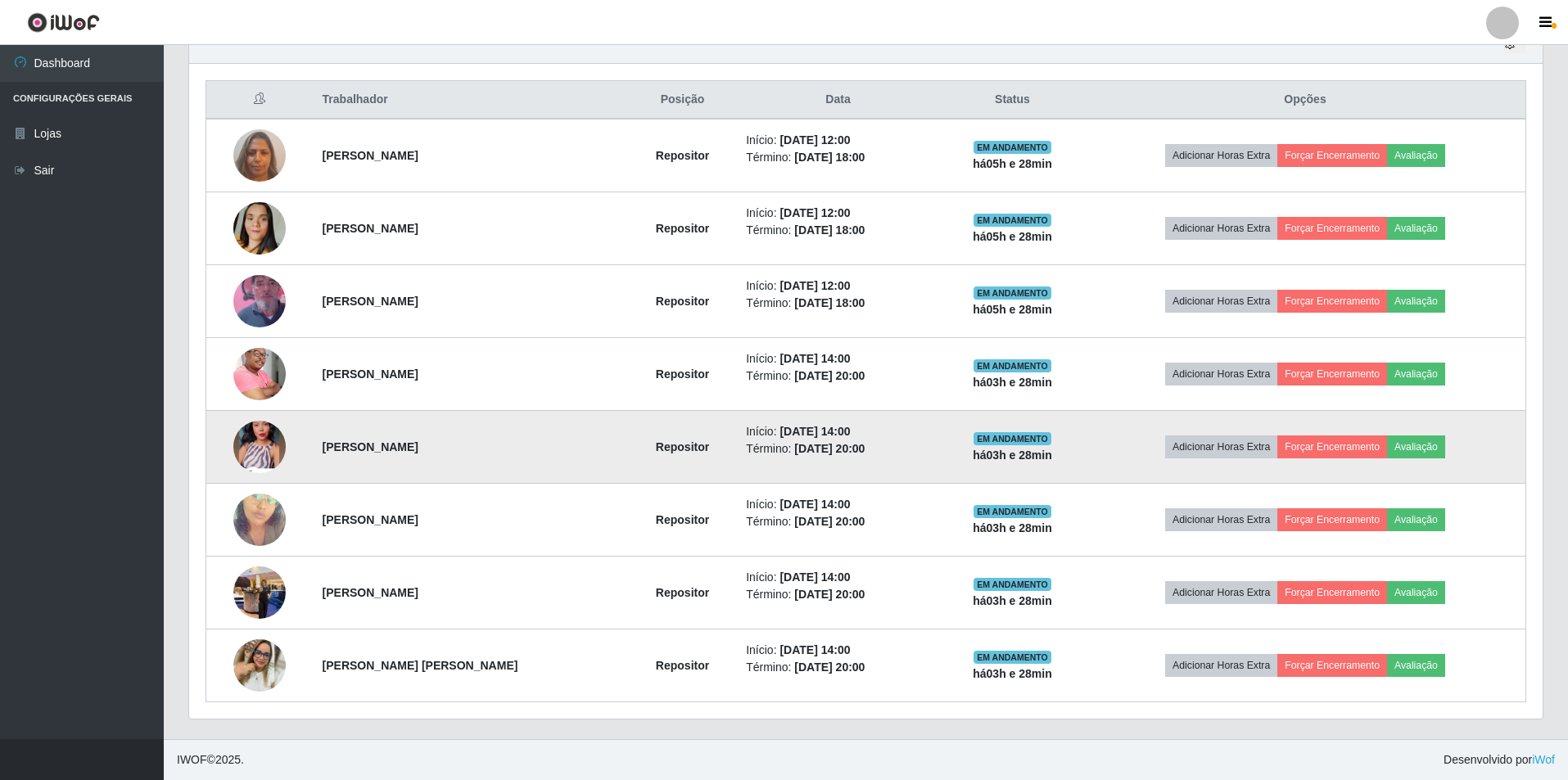
click at [251, 433] on img at bounding box center [259, 447] width 52 height 116
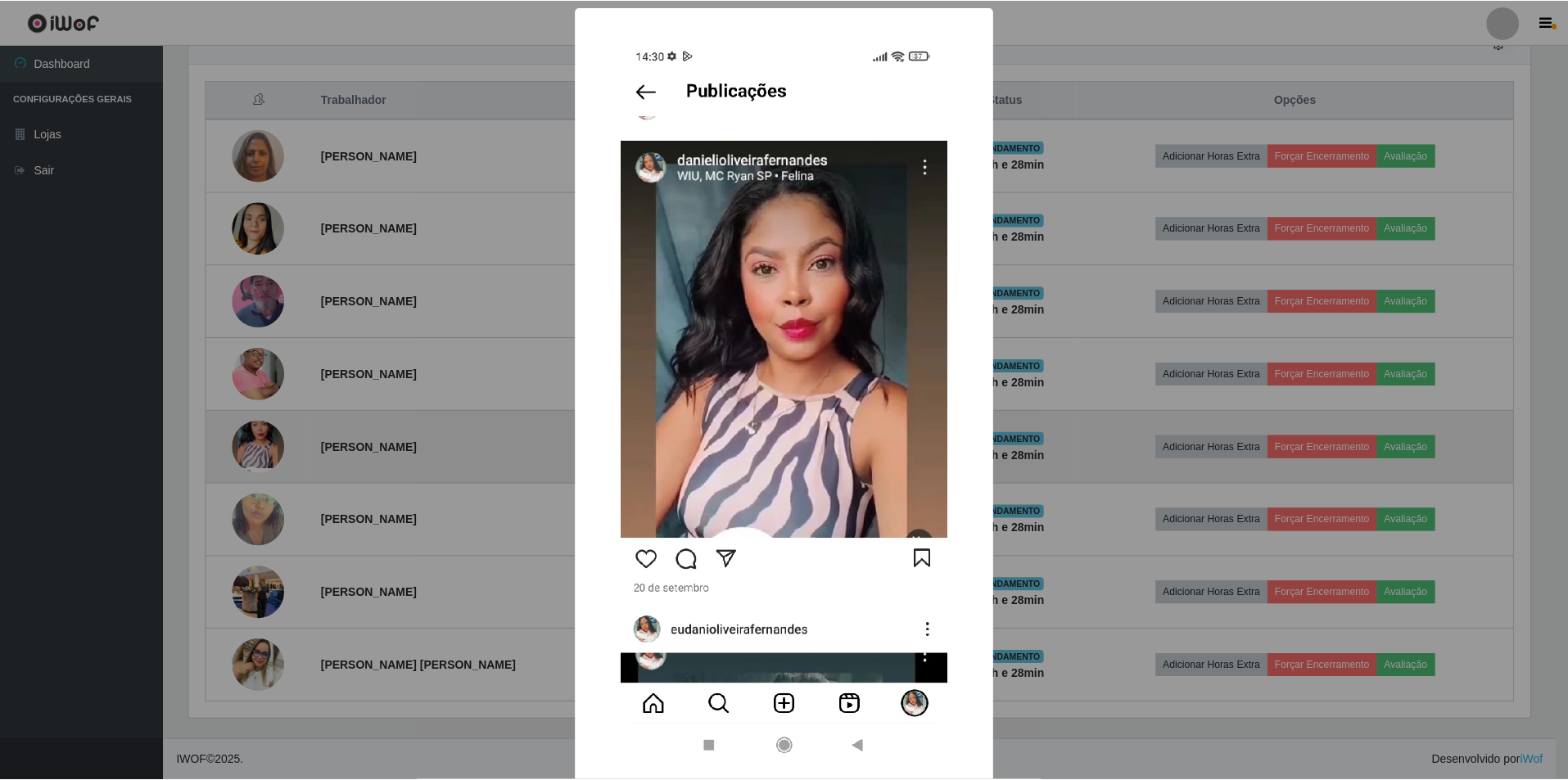
scroll to position [339, 1345]
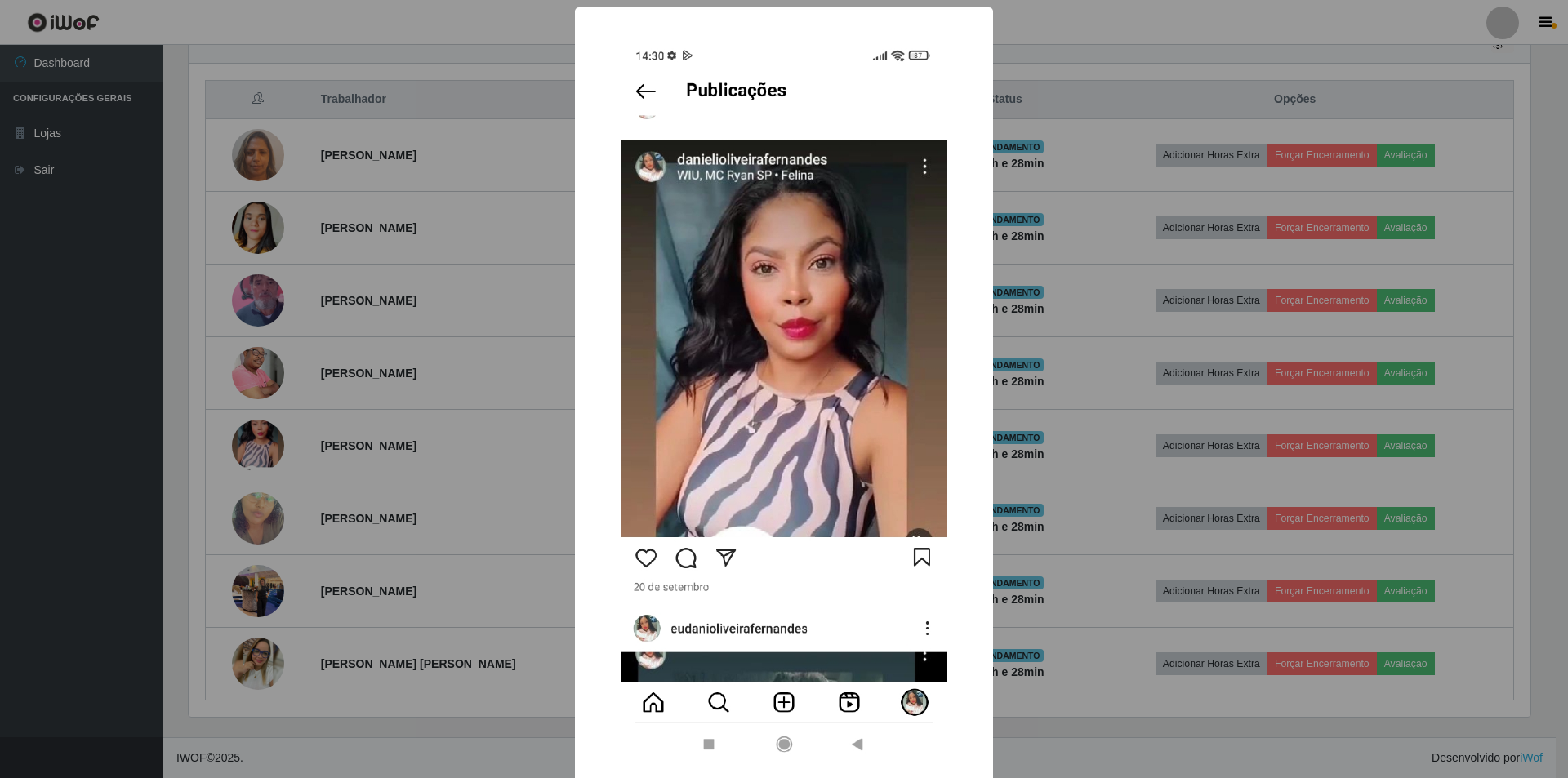
click at [1147, 29] on div "× OK Cancel" at bounding box center [784, 389] width 1568 height 778
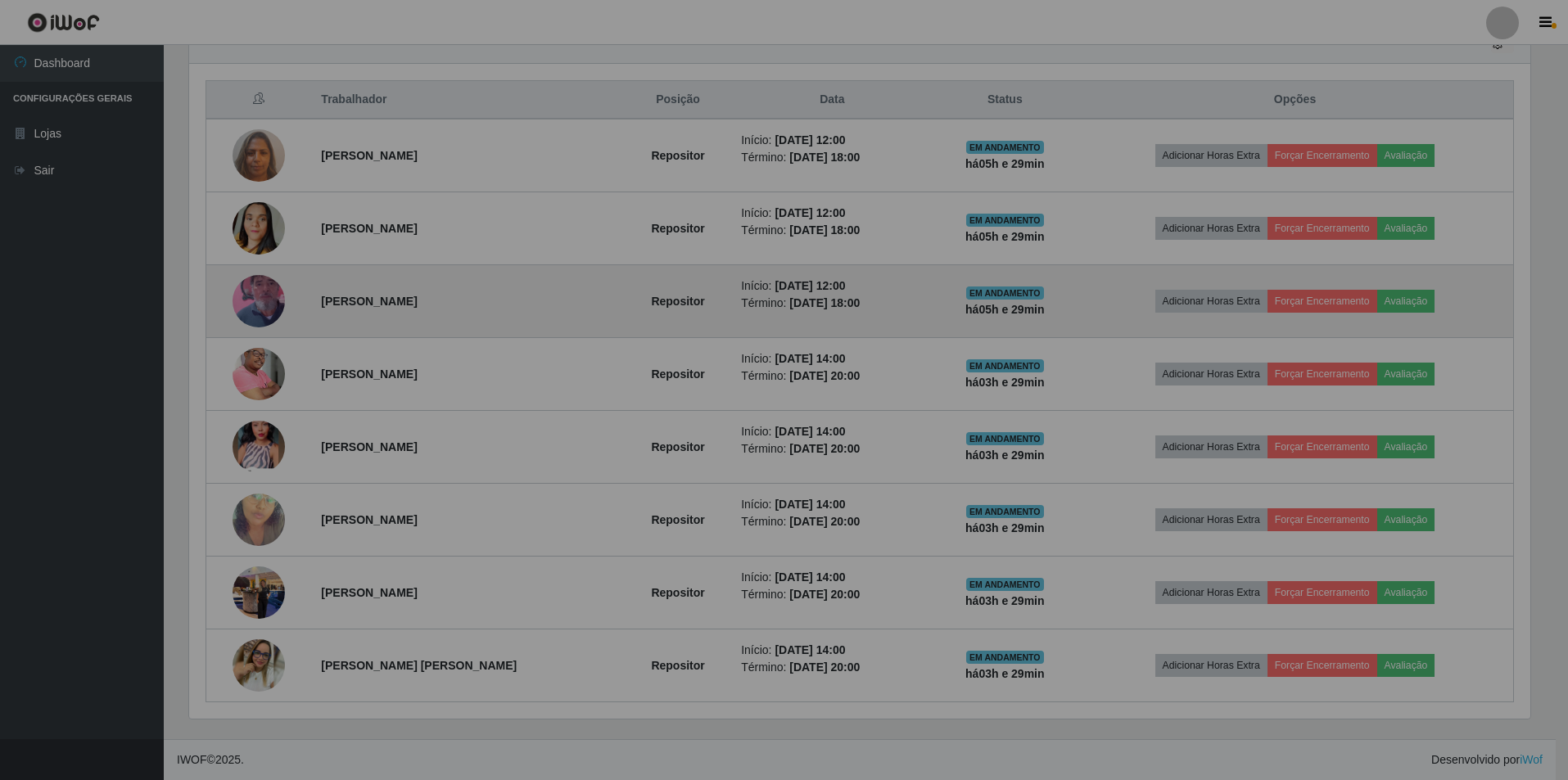
scroll to position [339, 1353]
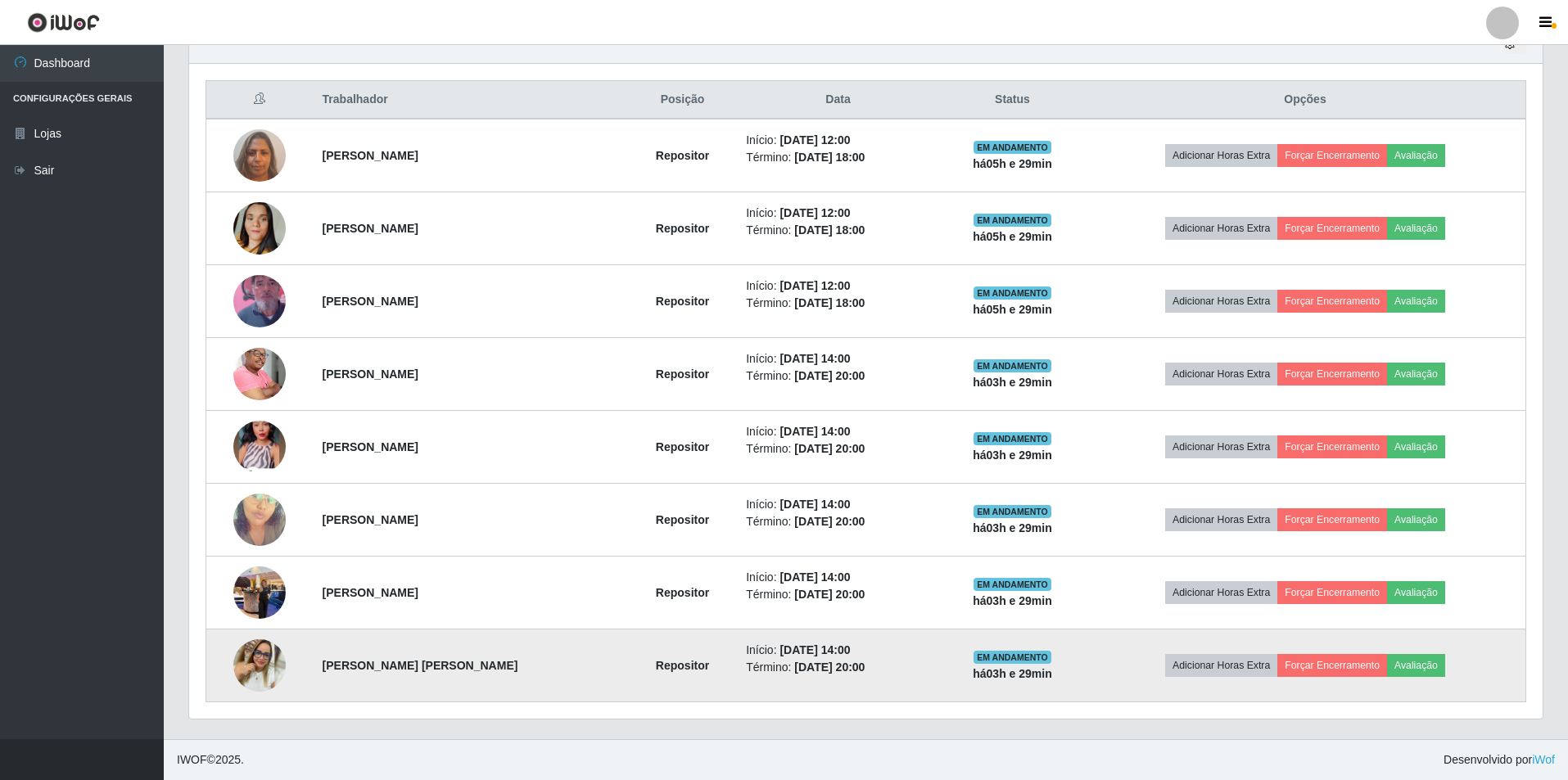
click at [261, 659] on img at bounding box center [259, 665] width 52 height 52
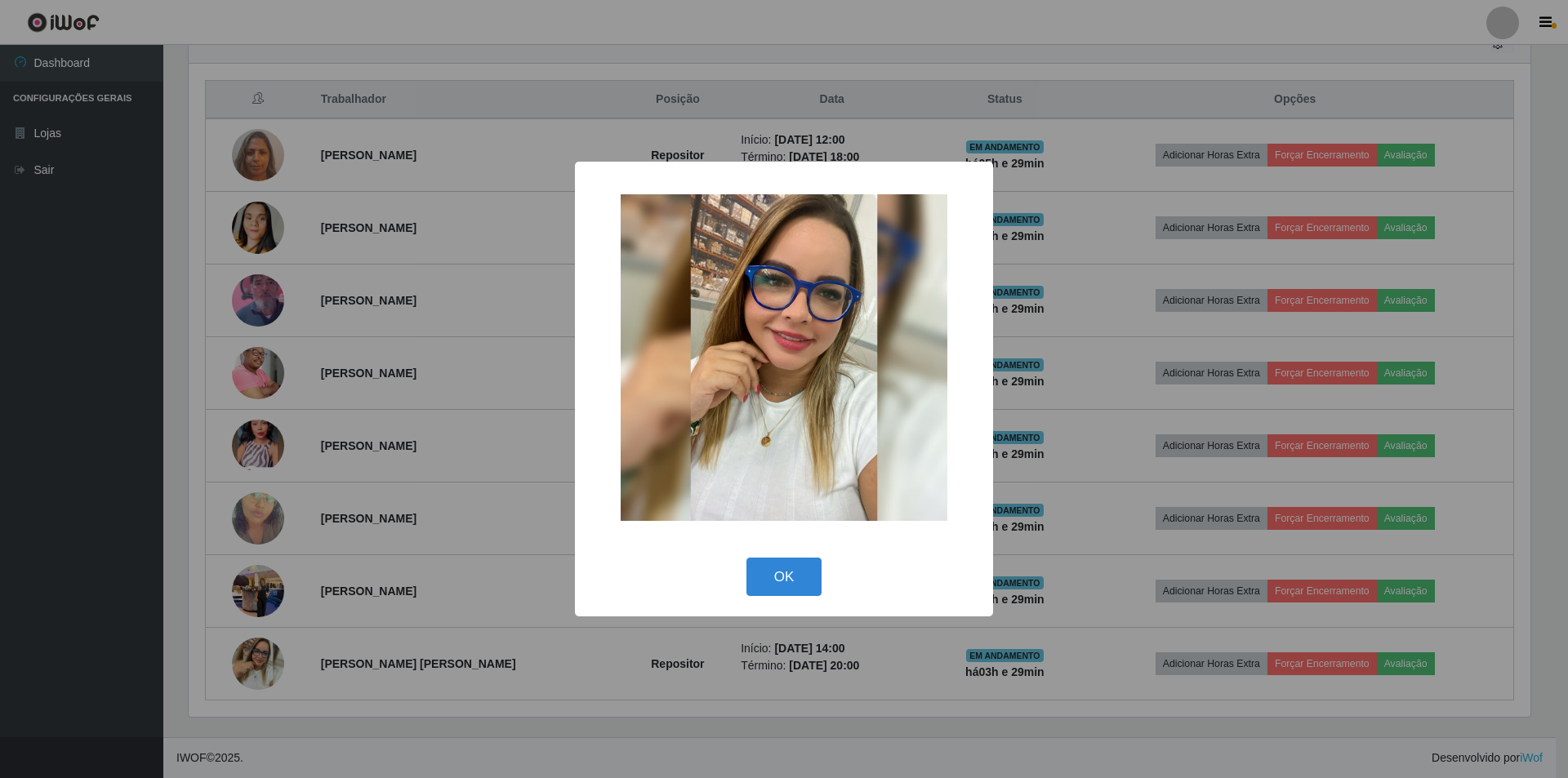
click at [1108, 72] on div "× OK Cancel" at bounding box center [784, 389] width 1568 height 778
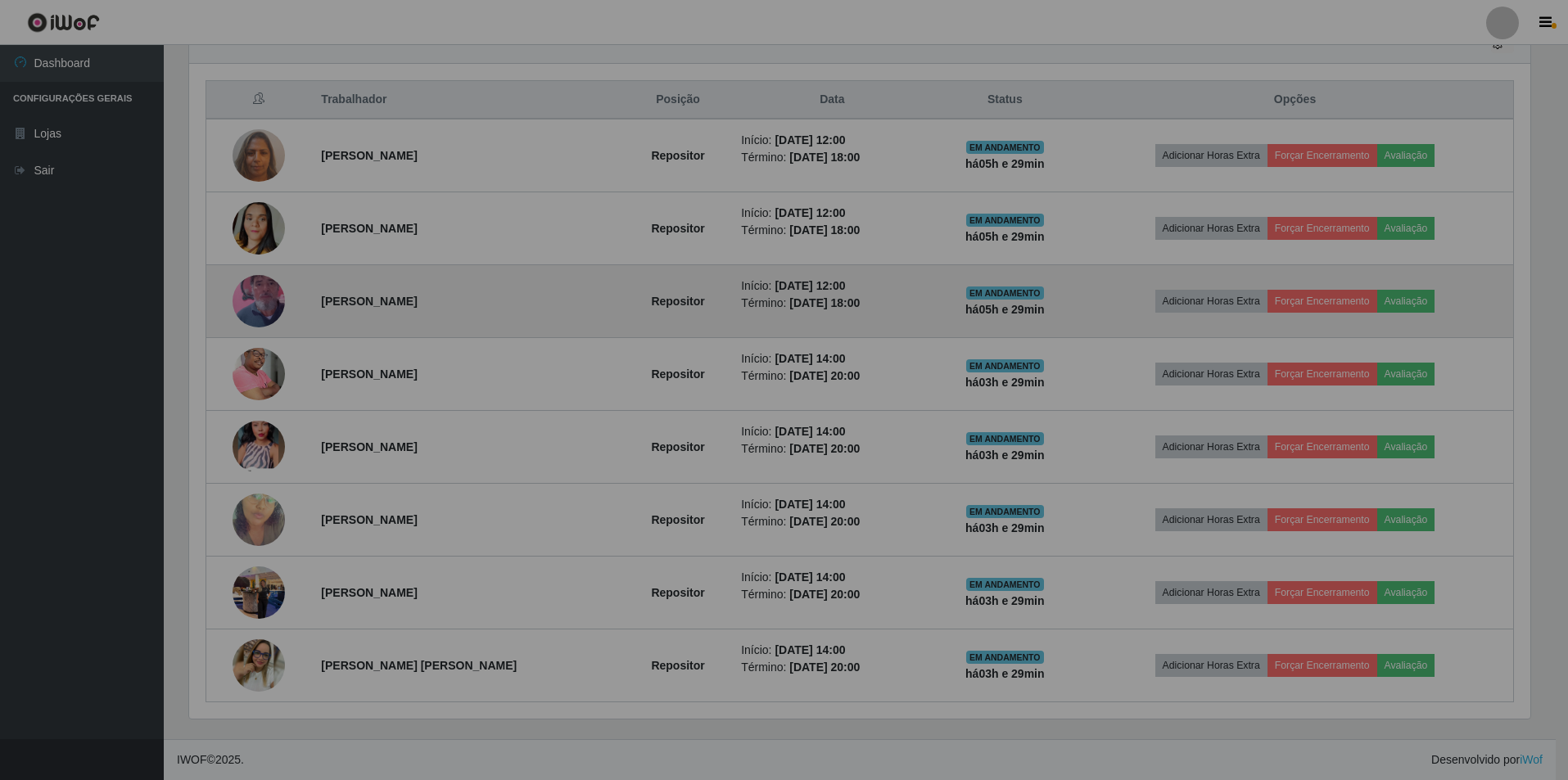
scroll to position [339, 1353]
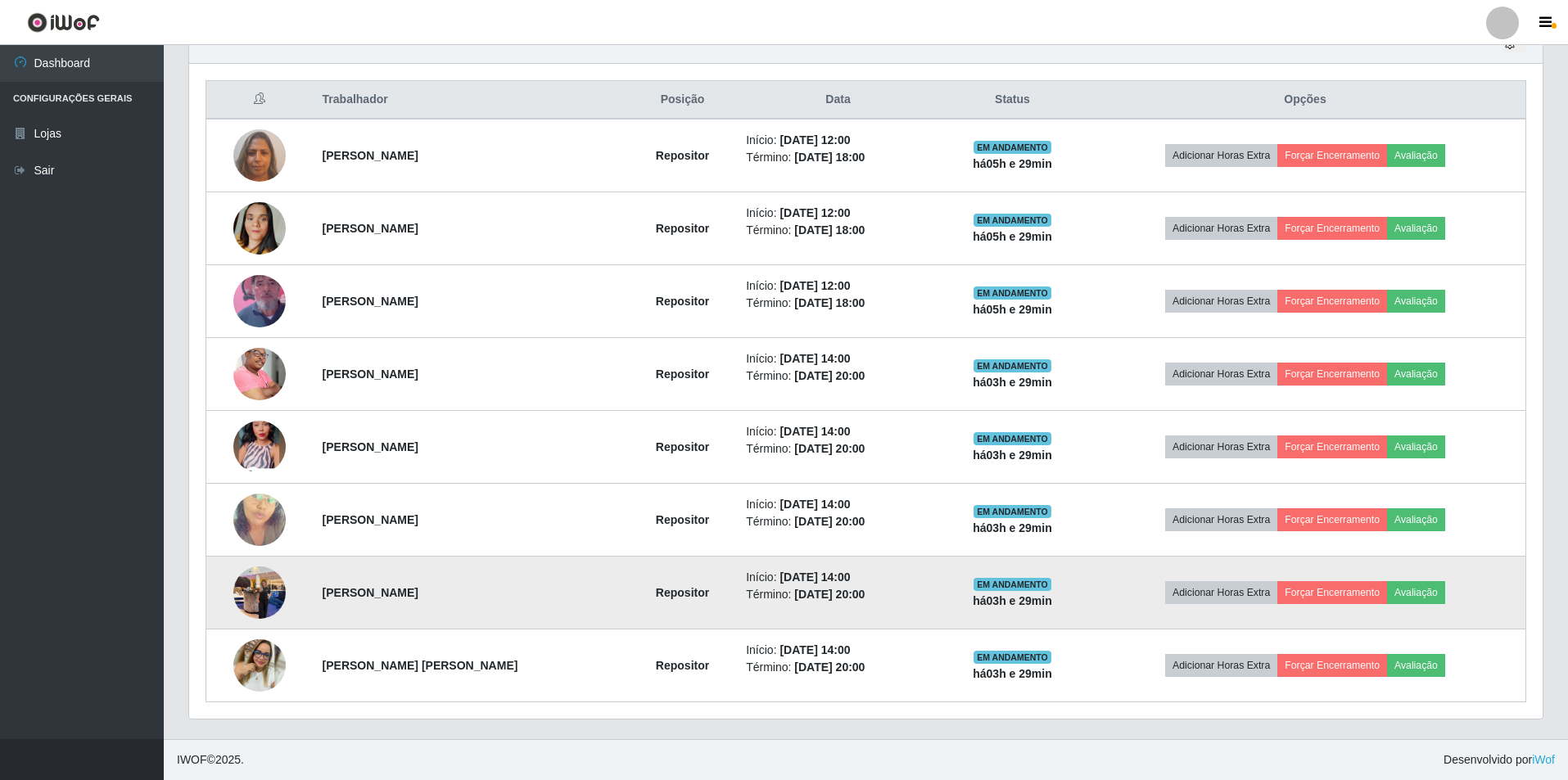
click at [262, 583] on img at bounding box center [259, 592] width 52 height 69
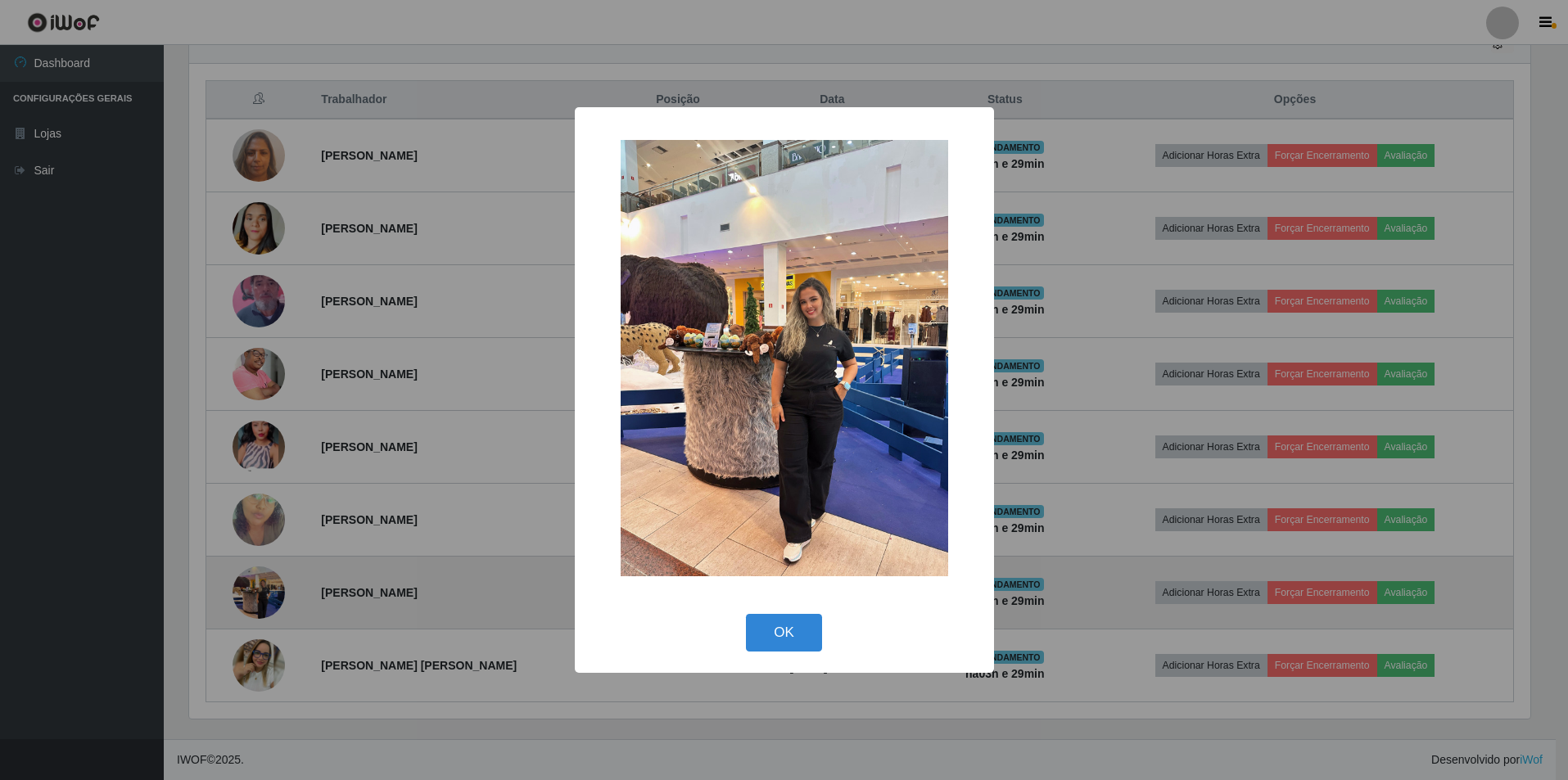
scroll to position [0, 0]
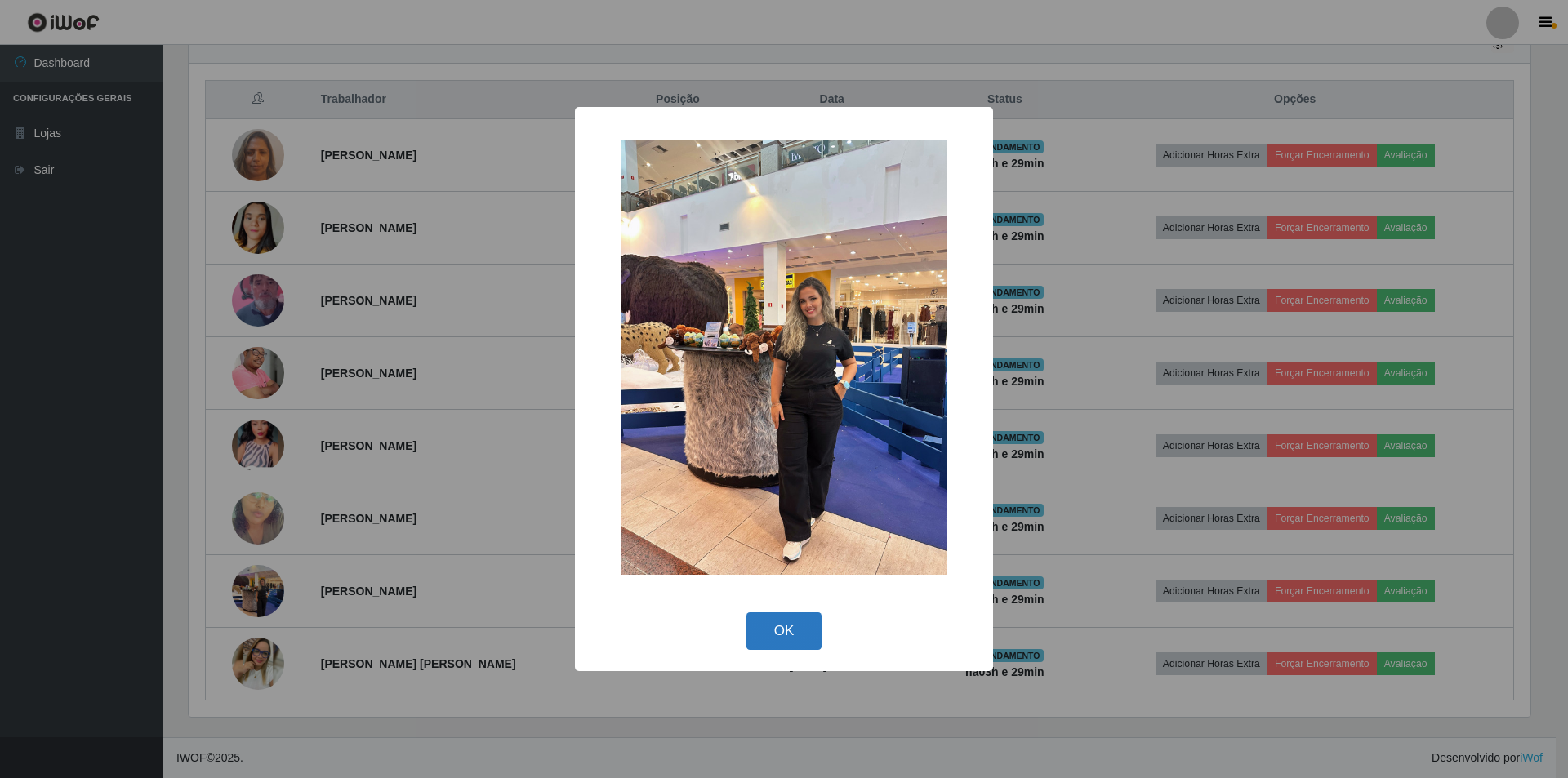
click at [795, 629] on button "OK" at bounding box center [784, 631] width 76 height 38
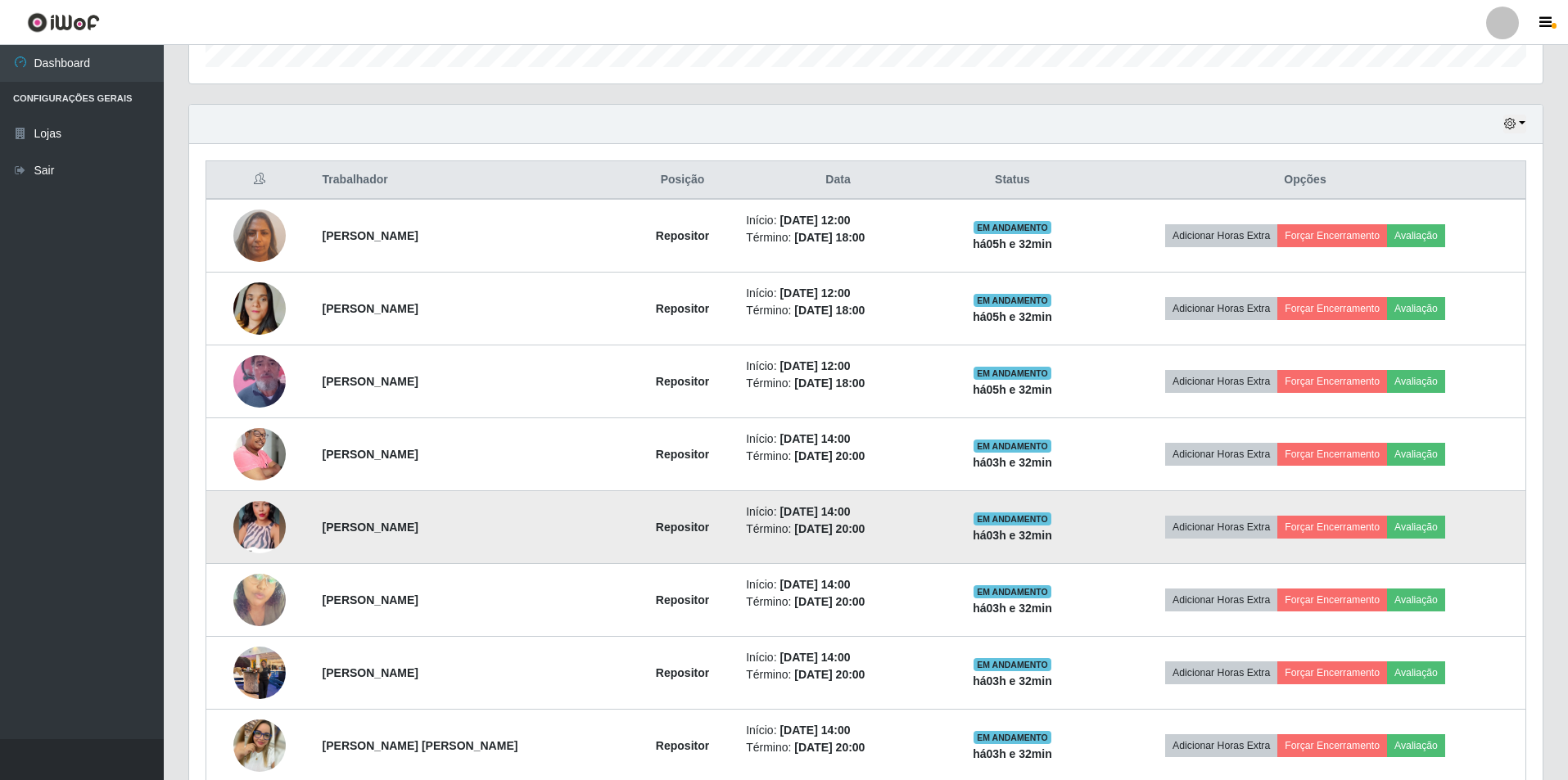
scroll to position [598, 0]
